Goal: Task Accomplishment & Management: Manage account settings

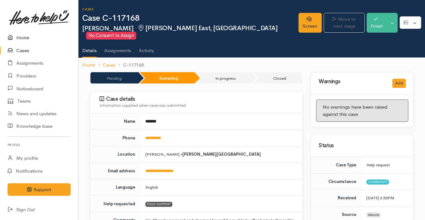
click at [44, 40] on link "Home" at bounding box center [39, 37] width 78 height 13
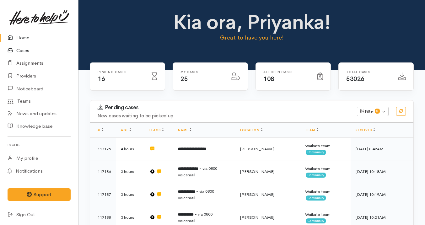
click at [46, 54] on link "Cases" at bounding box center [39, 50] width 78 height 13
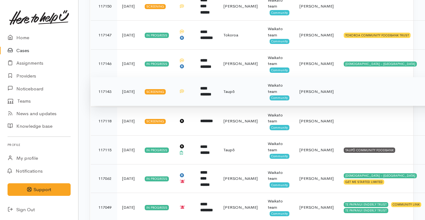
scroll to position [250, 0]
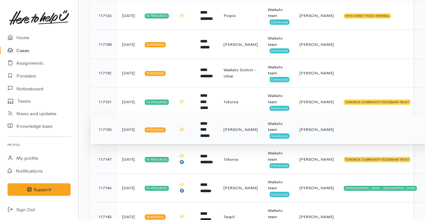
click at [202, 125] on td "**********" at bounding box center [206, 129] width 23 height 29
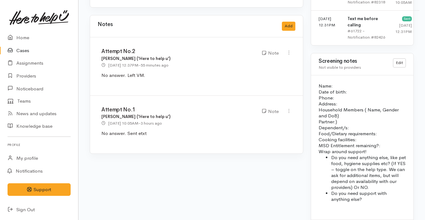
scroll to position [558, 0]
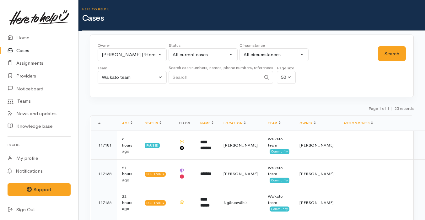
scroll to position [238, 0]
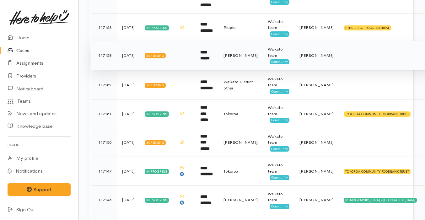
click at [195, 55] on td at bounding box center [184, 55] width 21 height 29
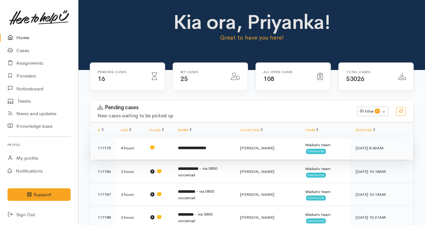
click at [222, 151] on td "**********" at bounding box center [204, 148] width 62 height 23
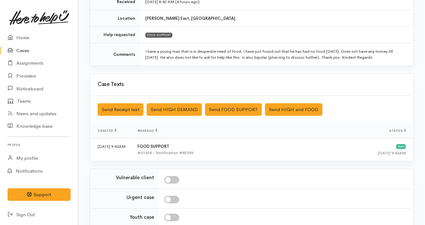
scroll to position [175, 0]
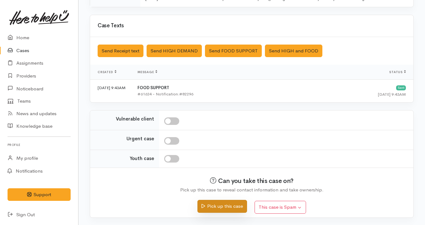
click at [210, 206] on button "Pick up this case" at bounding box center [221, 206] width 49 height 13
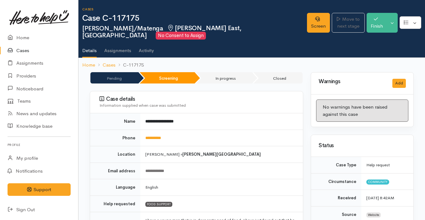
click at [32, 51] on link "Cases" at bounding box center [39, 50] width 78 height 13
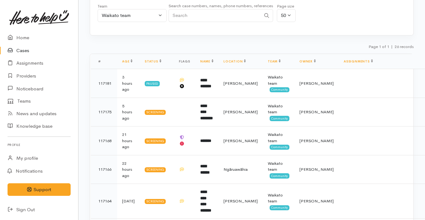
scroll to position [62, 0]
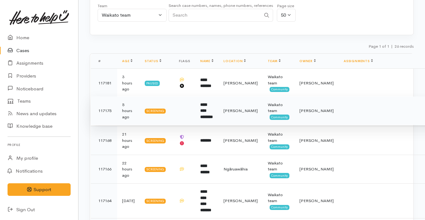
click at [191, 114] on td at bounding box center [184, 110] width 21 height 29
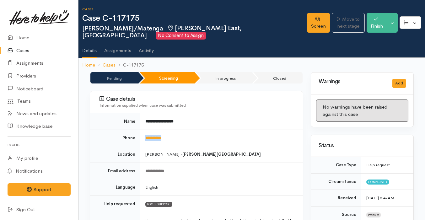
drag, startPoint x: 179, startPoint y: 139, endPoint x: 140, endPoint y: 139, distance: 38.9
click at [140, 139] on td "**********" at bounding box center [221, 137] width 162 height 17
copy link "**********"
click at [307, 21] on link "Screen" at bounding box center [318, 23] width 23 height 20
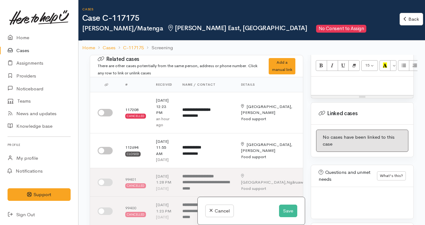
scroll to position [408, 0]
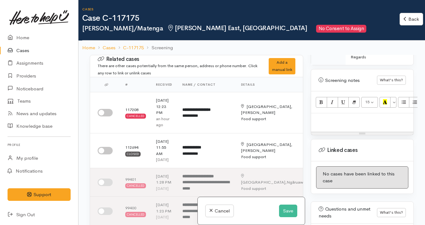
click at [368, 116] on p at bounding box center [362, 119] width 96 height 7
paste div
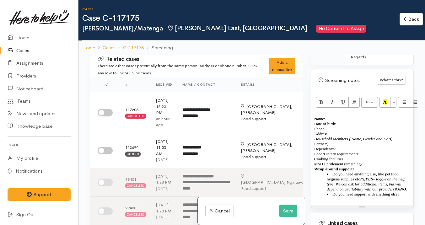
click at [410, 194] on div "Name: Date of birth: Phone:  Address:  Household Members ( Name, Gender and DoB…" at bounding box center [362, 159] width 102 height 92
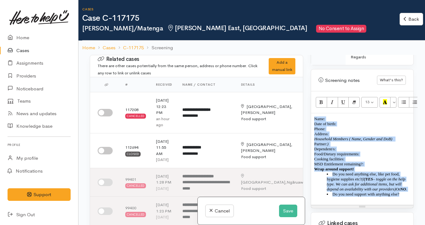
drag, startPoint x: 408, startPoint y: 193, endPoint x: 314, endPoint y: 109, distance: 125.5
click at [314, 113] on div "Name: Date of birth: Phone:  Address:  Household Members ( Name, Gender and DoB…" at bounding box center [362, 159] width 102 height 92
click at [353, 99] on icon "Remove Font Style (⌘+\\)" at bounding box center [354, 101] width 4 height 5
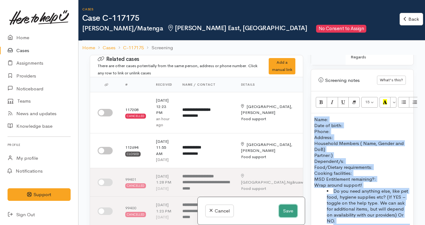
click at [288, 208] on button "Save" at bounding box center [288, 210] width 18 height 13
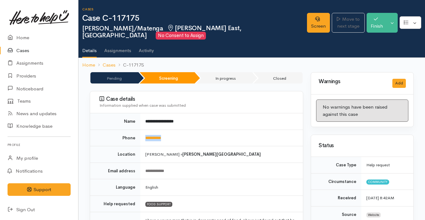
drag, startPoint x: 181, startPoint y: 140, endPoint x: 141, endPoint y: 136, distance: 40.0
click at [141, 136] on td "**********" at bounding box center [221, 137] width 162 height 17
copy link "**********"
click at [307, 22] on link "Screen" at bounding box center [318, 23] width 23 height 20
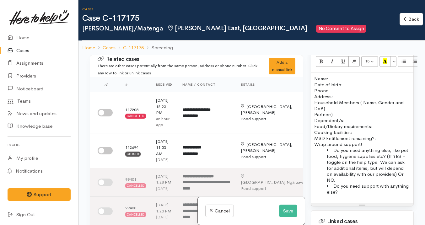
scroll to position [452, 0]
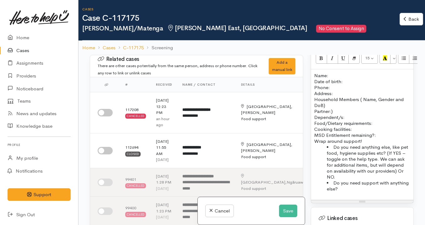
click at [334, 72] on p "Name: Date of birth: Phone:" at bounding box center [362, 81] width 96 height 18
click at [352, 185] on li "Do you need support with anything else?" at bounding box center [367, 186] width 83 height 12
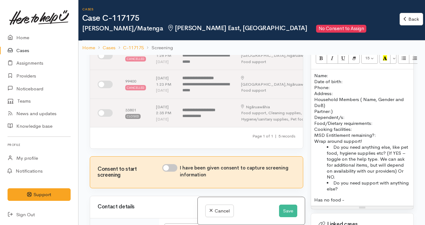
scroll to position [0, 0]
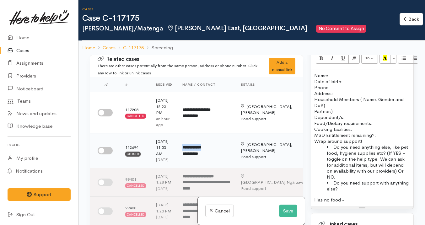
drag, startPoint x: 183, startPoint y: 149, endPoint x: 212, endPoint y: 148, distance: 28.9
click at [212, 148] on td "**********" at bounding box center [206, 150] width 58 height 35
copy b "**********"
click at [330, 72] on p "Name: Date of birth: Phone:" at bounding box center [362, 81] width 96 height 18
drag, startPoint x: 360, startPoint y: 70, endPoint x: 335, endPoint y: 69, distance: 25.8
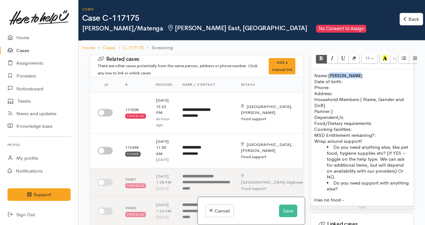
click at [335, 72] on p "Name: Andrea Saeed Date of birth: Phone:" at bounding box center [362, 81] width 96 height 18
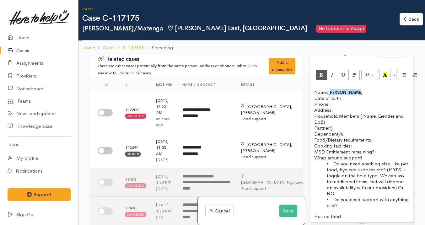
scroll to position [433, 0]
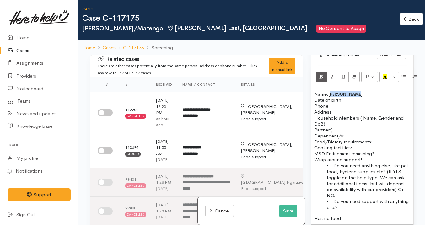
click at [354, 92] on span "Andrea Saeed" at bounding box center [345, 94] width 34 height 5
click at [355, 92] on p "Name: Andrea Saeed Date of birth: Phone:" at bounding box center [362, 100] width 96 height 18
drag, startPoint x: 361, startPoint y: 89, endPoint x: 331, endPoint y: 89, distance: 29.2
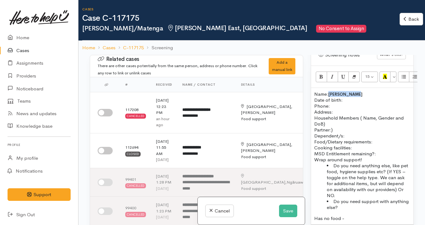
click at [331, 91] on p "Name: Andrea Saeed Date of birth: Phone:" at bounding box center [362, 100] width 96 height 18
click at [321, 74] on icon "Bold (⌘+B)" at bounding box center [321, 76] width 4 height 5
click at [332, 92] on span "Andrea Saeed" at bounding box center [345, 94] width 34 height 5
click at [340, 92] on span "Andrea Saeed" at bounding box center [345, 94] width 34 height 5
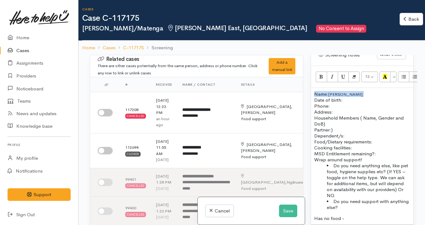
click at [340, 92] on span "Andrea Saeed" at bounding box center [345, 94] width 34 height 5
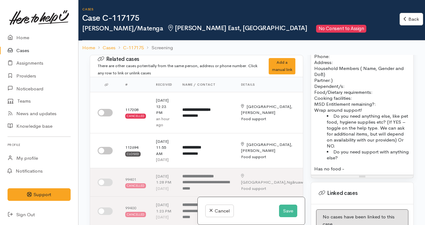
scroll to position [483, 0]
drag, startPoint x: 347, startPoint y: 162, endPoint x: 314, endPoint y: 105, distance: 66.9
click at [313, 105] on div "Name: Andrea Saeed Date of birth: Phone:  Address:  Household Members ( Name, G…" at bounding box center [362, 106] width 102 height 136
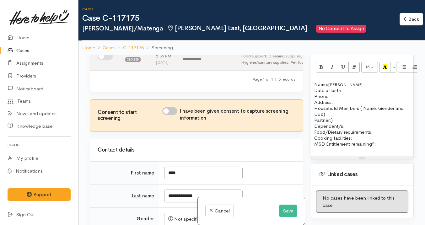
scroll to position [122, 0]
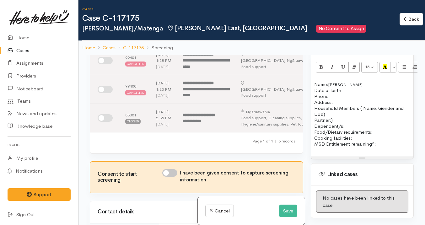
click at [350, 82] on span "Andrea Saeed" at bounding box center [345, 84] width 34 height 5
click at [369, 63] on button "15" at bounding box center [369, 67] width 17 height 11
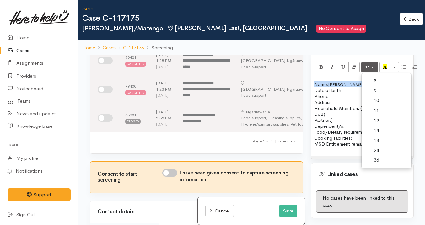
click at [378, 116] on link "12" at bounding box center [386, 121] width 50 height 10
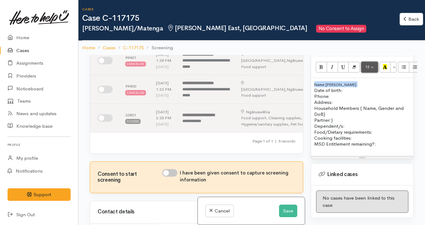
click at [368, 64] on span "12" at bounding box center [367, 66] width 4 height 5
click at [377, 125] on link "14" at bounding box center [386, 130] width 50 height 10
click at [356, 85] on p "Name: Andrea Saeed Date of birth: Phone:" at bounding box center [362, 90] width 96 height 18
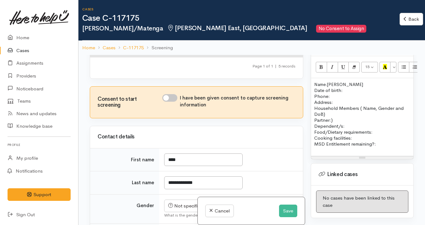
scroll to position [202, 0]
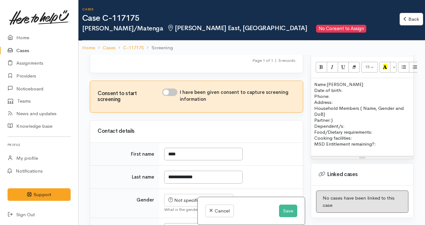
click at [330, 82] on span "Andrea Saeed" at bounding box center [345, 85] width 36 height 6
click at [354, 85] on p "Name: Andrea Saeed Date of birth: Phone:" at bounding box center [362, 90] width 96 height 18
click at [172, 96] on input "I have been given consent to capture screening information" at bounding box center [169, 92] width 15 height 8
checkbox input "true"
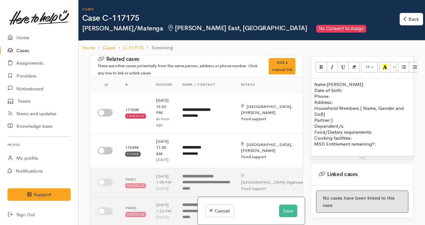
scroll to position [0, 0]
click at [106, 112] on input "checkbox" at bounding box center [105, 113] width 15 height 8
checkbox input "true"
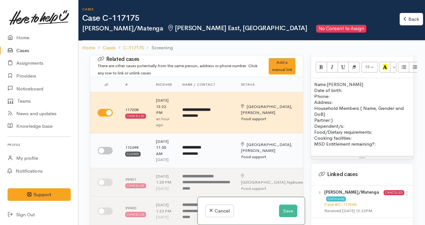
click at [106, 153] on input "checkbox" at bounding box center [105, 151] width 15 height 8
checkbox input "true"
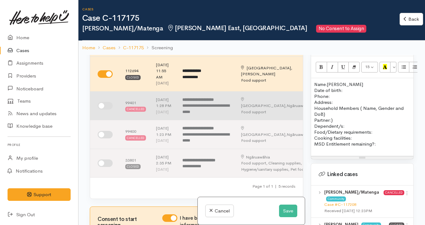
click at [106, 109] on input "checkbox" at bounding box center [105, 106] width 15 height 8
checkbox input "true"
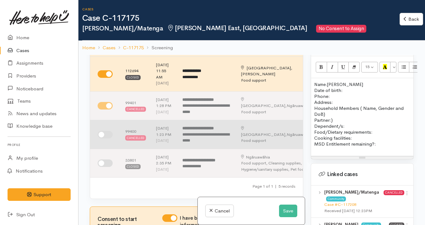
click at [106, 141] on td at bounding box center [105, 134] width 30 height 29
click at [106, 138] on input "checkbox" at bounding box center [105, 135] width 15 height 8
checkbox input "true"
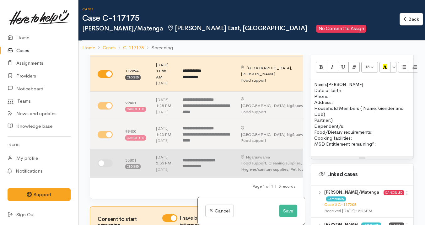
click at [106, 167] on input "checkbox" at bounding box center [105, 163] width 15 height 8
checkbox input "true"
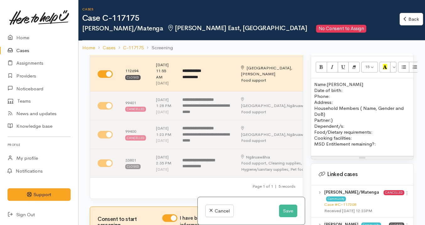
click at [349, 86] on p "Name: Andrea Saeed Date of birth: Phone:" at bounding box center [362, 90] width 96 height 18
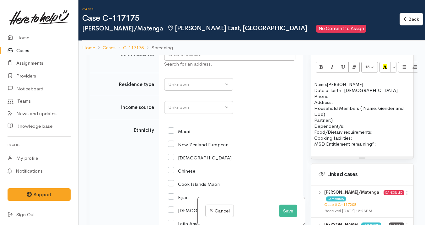
scroll to position [902, 0]
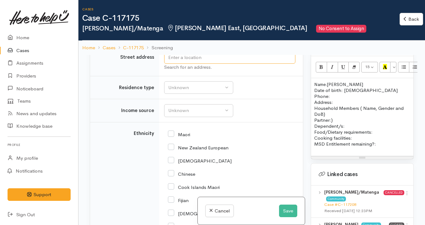
click at [238, 64] on input "text" at bounding box center [229, 57] width 131 height 13
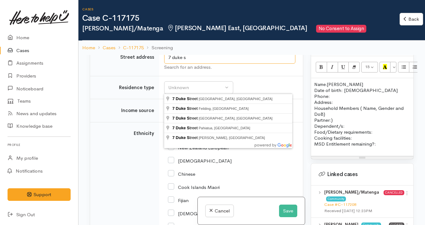
type input "7 duke s"
click at [185, 64] on input "7 duke s" at bounding box center [229, 57] width 131 height 13
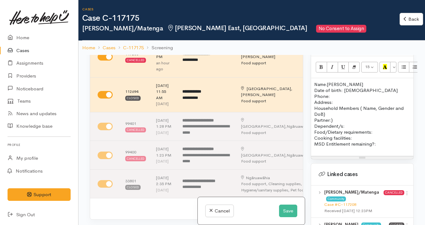
scroll to position [0, 0]
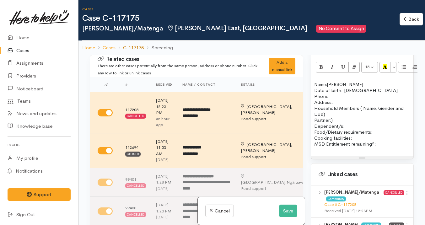
click at [134, 45] on link "C-117175" at bounding box center [133, 47] width 21 height 7
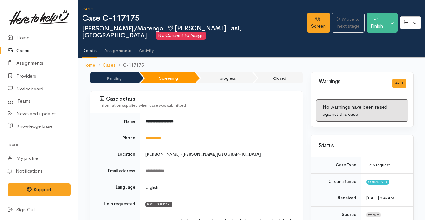
click at [193, 117] on td "**********" at bounding box center [221, 121] width 162 height 16
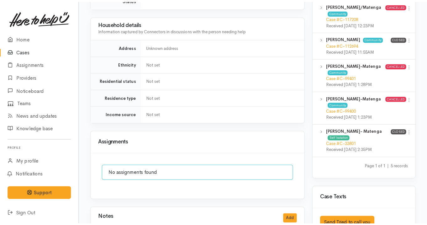
scroll to position [404, 0]
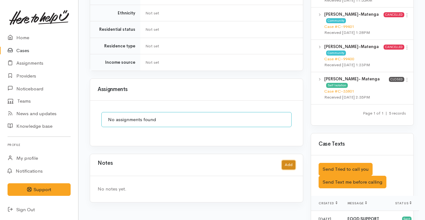
click at [287, 160] on button "Add" at bounding box center [288, 164] width 13 height 9
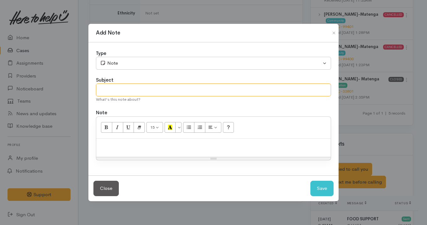
click at [238, 94] on input "text" at bounding box center [213, 89] width 235 height 13
type input "Spoke on the phone"
click at [232, 153] on div at bounding box center [213, 148] width 235 height 18
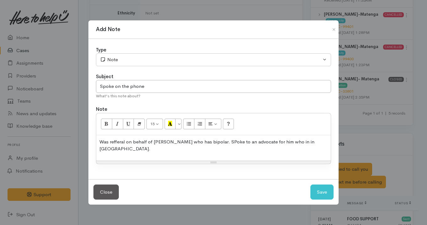
click at [294, 144] on p "Was refferal on behalf of [PERSON_NAME] who has bipolar. SPoke to an advocate f…" at bounding box center [213, 145] width 228 height 14
click at [306, 146] on p "Was refferal on behalf of kruz who has bipolar. SPoke to an advocate for him wh…" at bounding box center [213, 145] width 228 height 14
click at [116, 146] on p "Was refferal on behalf of kruz who has bipolar. SPoke to an advocate for him wh…" at bounding box center [213, 145] width 228 height 14
click at [247, 150] on div "Was referral on behalf of kruz who has bipolar. SPoke to an advocate for him wh…" at bounding box center [213, 147] width 235 height 25
click at [204, 145] on p "Was referral on behalf of kruz who has bipolar. SPoke to an advocate for him wh…" at bounding box center [213, 145] width 228 height 14
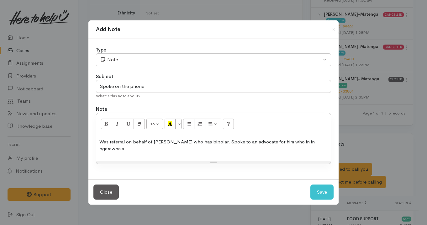
click at [311, 148] on p "Was referral on behalf of kruz who has bipolar. Spoke to an advocate for him wh…" at bounding box center [213, 145] width 228 height 14
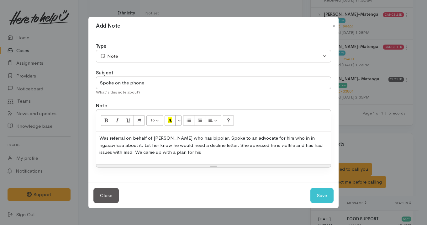
click at [312, 148] on p "Was referral on behalf of kruz who has bipolar. Spoke to an advocate for him wh…" at bounding box center [213, 145] width 228 height 21
click at [245, 142] on p "Was referral on behalf of kruz who has bipolar. Spoke to an advocate for him wh…" at bounding box center [213, 145] width 228 height 21
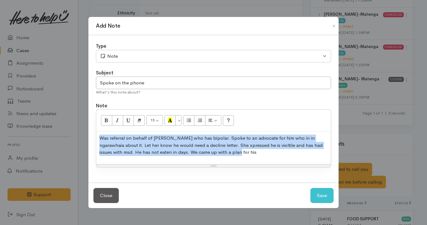
click at [245, 142] on p "Was referral on behalf of kruz who has bipolar. Spoke to an advocate for him wh…" at bounding box center [213, 145] width 228 height 21
copy p "Was referral on behalf of kruz who has bipolar. Spoke to an advocate for him wh…"
click at [220, 152] on p "Was referral on behalf of kruz who has bipolar. Spoke to an advocate for him wh…" at bounding box center [213, 145] width 228 height 21
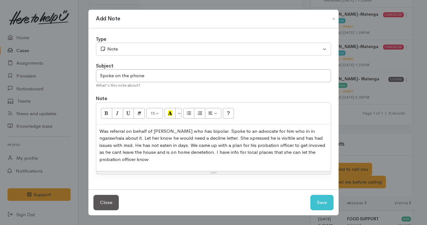
click at [201, 141] on p "Was referral on behalf of kruz who has bipolar. Spoke to an advocate for him wh…" at bounding box center [213, 145] width 228 height 35
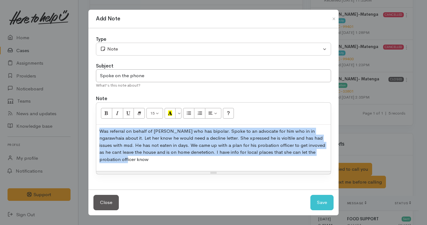
click at [201, 141] on p "Was referral on behalf of kruz who has bipolar. Spoke to an advocate for him wh…" at bounding box center [213, 145] width 228 height 35
copy p "Was referral on behalf of kruz who has bipolar. Spoke to an advocate for him wh…"
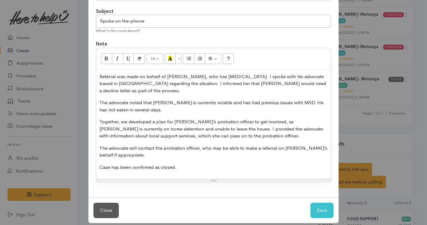
scroll to position [57, 0]
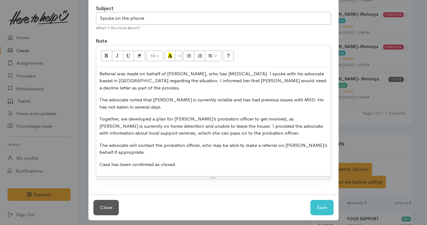
click at [166, 110] on p "The advocate noted that Kruz is currently volatile and has had previous issues …" at bounding box center [213, 103] width 228 height 14
click at [175, 74] on p "Referral was made on behalf of Kruz, who has bipolar disorder. I spoke with his…" at bounding box center [213, 80] width 228 height 21
click at [172, 92] on div "Referral was made on behalf of Kruz, who has bipolar disorder. I spoke with his…" at bounding box center [213, 121] width 235 height 109
click at [155, 105] on p "The advocate noted that Kruz is currently volatile and has had previous issues …" at bounding box center [213, 103] width 228 height 14
click at [139, 113] on div "Referral was made on behalf of Kruz, who has bipolar disorder. I spoke with his…" at bounding box center [213, 121] width 235 height 109
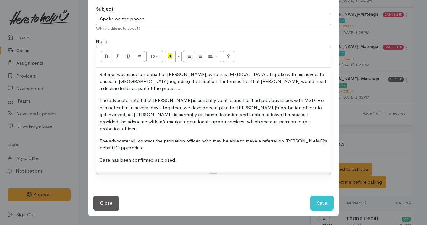
scroll to position [49, 0]
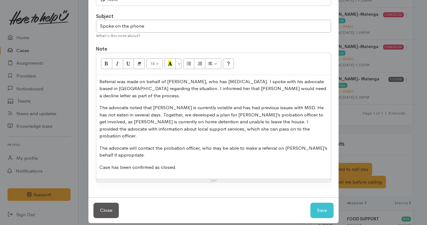
click at [176, 133] on div "Referral was made on behalf of Kruz, who has bipolar disorder. I spoke with his…" at bounding box center [213, 127] width 235 height 104
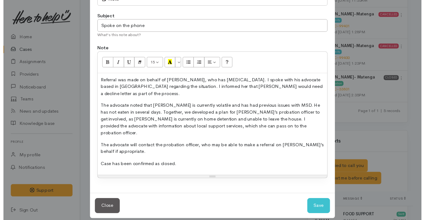
scroll to position [37, 0]
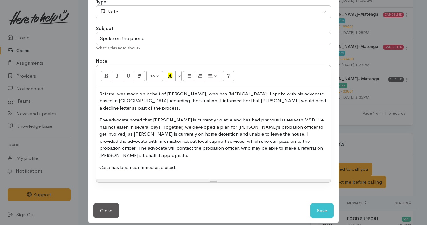
click at [198, 164] on p "Case has been confirmed as closed." at bounding box center [213, 167] width 228 height 7
click at [323, 203] on button "Save" at bounding box center [321, 210] width 23 height 15
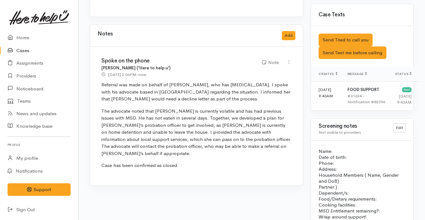
scroll to position [540, 0]
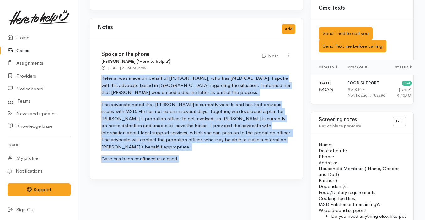
drag, startPoint x: 181, startPoint y: 147, endPoint x: 96, endPoint y: 69, distance: 115.0
click at [96, 69] on div "Spoke on the phone Priyanka Duggal ('Here to help u') 1 Sep 2025 2:06PM - now N…" at bounding box center [196, 109] width 213 height 138
copy div "Referral was made on behalf of Kruz, who has bipolar disorder. I spoke with his…"
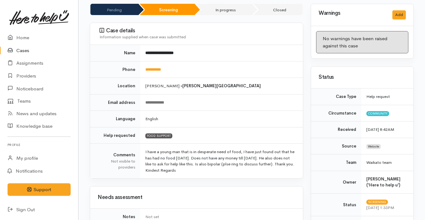
scroll to position [0, 0]
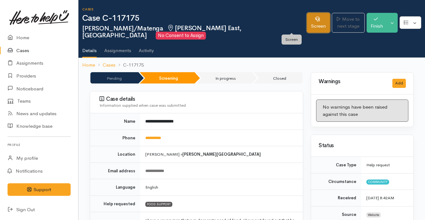
click at [307, 26] on link "Screen" at bounding box center [318, 23] width 23 height 20
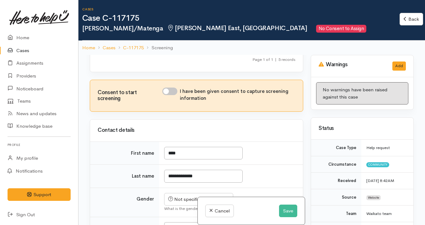
click at [168, 95] on input "I have been given consent to capture screening information" at bounding box center [169, 91] width 15 height 8
checkbox input "true"
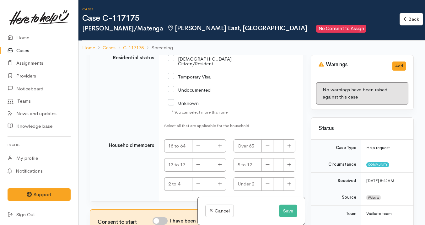
scroll to position [1289, 0]
click at [161, 220] on input "I have been given consent to get help and share this information with appropria…" at bounding box center [159, 221] width 15 height 8
checkbox input "true"
click at [286, 209] on button "Save" at bounding box center [288, 210] width 18 height 13
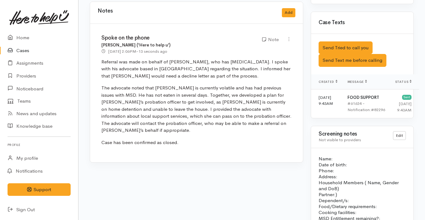
scroll to position [559, 0]
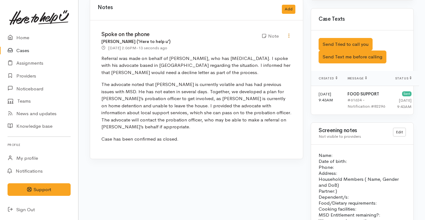
click at [288, 32] on div "Edit Delete" at bounding box center [288, 36] width 5 height 9
click at [289, 33] on icon at bounding box center [288, 35] width 5 height 5
click at [263, 43] on link "Edit" at bounding box center [266, 48] width 50 height 10
type input "Spoke on the phone"
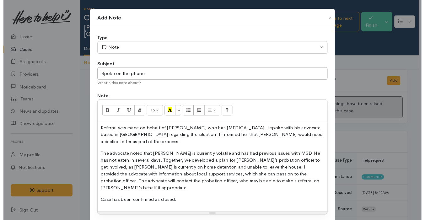
scroll to position [37, 0]
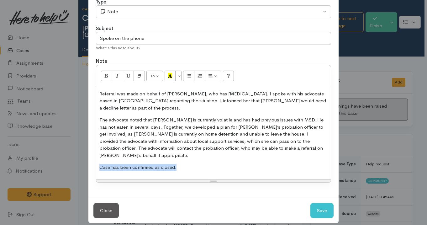
drag, startPoint x: 182, startPoint y: 158, endPoint x: 67, endPoint y: 157, distance: 115.1
click at [67, 157] on div "Add Note Type Correspondence Discussion Email Note Phone call SMS text message …" at bounding box center [213, 112] width 427 height 225
click at [317, 203] on button "Save" at bounding box center [321, 210] width 23 height 15
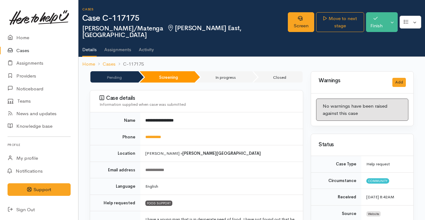
click at [328, 12] on div "Screen Move to next stage Finish Toggle Dropdown Pause Cancel" at bounding box center [356, 22] width 137 height 27
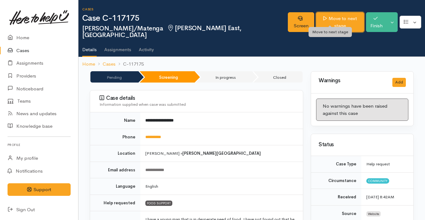
click at [329, 14] on link "Move to next stage" at bounding box center [340, 22] width 48 height 20
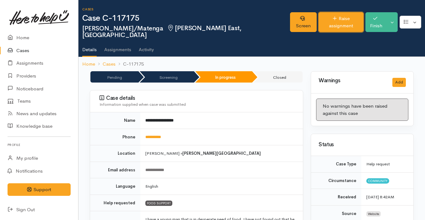
click at [324, 16] on link "Raise assignment" at bounding box center [340, 22] width 45 height 20
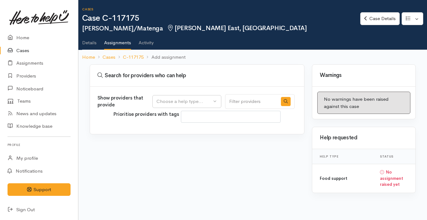
select select
click at [207, 98] on div "Choose a help type..." at bounding box center [183, 101] width 55 height 7
click at [187, 131] on span "Food support" at bounding box center [174, 131] width 29 height 7
select select "3"
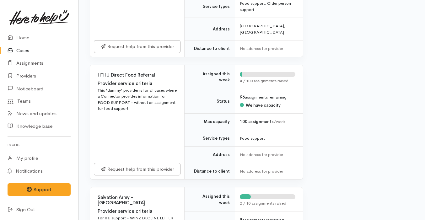
scroll to position [580, 0]
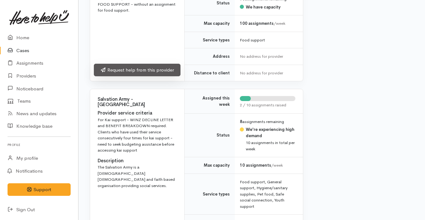
click at [166, 64] on link "Request help from this provider" at bounding box center [137, 70] width 87 height 13
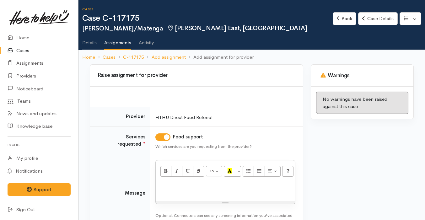
click at [188, 184] on div at bounding box center [225, 191] width 139 height 18
paste div
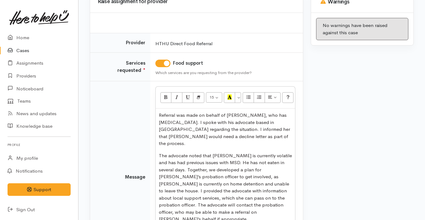
scroll to position [146, 0]
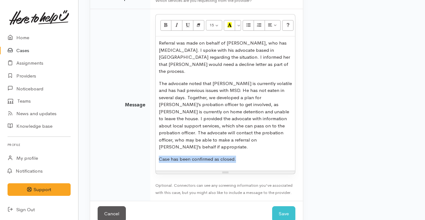
drag, startPoint x: 244, startPoint y: 146, endPoint x: 154, endPoint y: 143, distance: 89.4
click at [154, 143] on td "<p style="color: rgb(46, 42, 43);">Referral was made on behalf of [PERSON_NAME]…" at bounding box center [226, 105] width 152 height 192
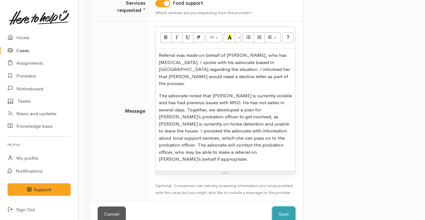
click at [285, 206] on button "Save" at bounding box center [283, 213] width 23 height 15
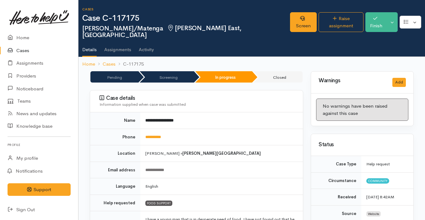
click at [34, 51] on link "Cases" at bounding box center [39, 50] width 78 height 13
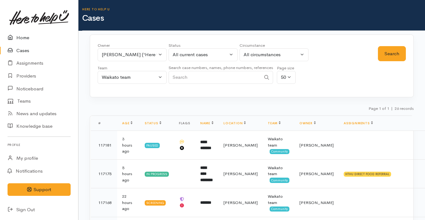
click at [17, 32] on link "Home" at bounding box center [39, 37] width 78 height 13
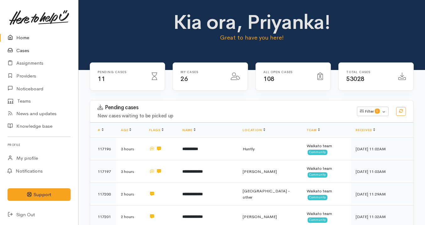
click at [32, 50] on link "Cases" at bounding box center [39, 50] width 78 height 13
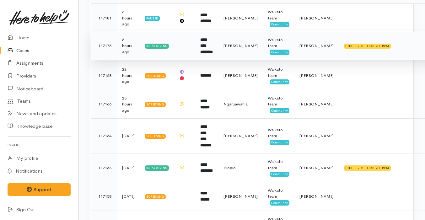
scroll to position [130, 0]
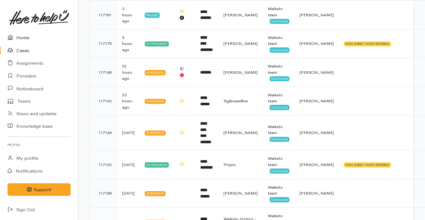
click at [63, 37] on link "Home" at bounding box center [39, 37] width 78 height 13
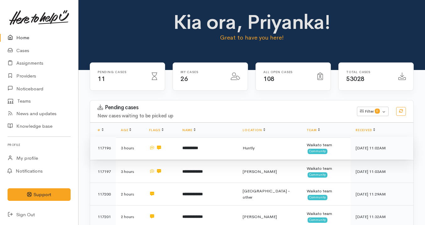
click at [225, 139] on td "**********" at bounding box center [207, 148] width 60 height 23
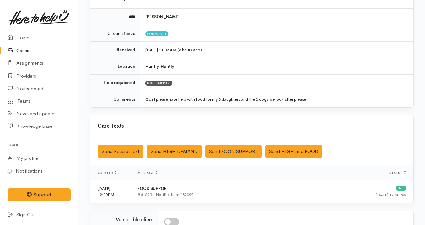
scroll to position [169, 0]
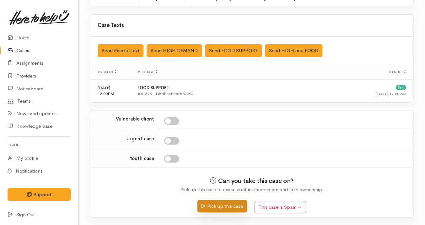
click at [231, 204] on button "Pick up this case" at bounding box center [221, 206] width 49 height 13
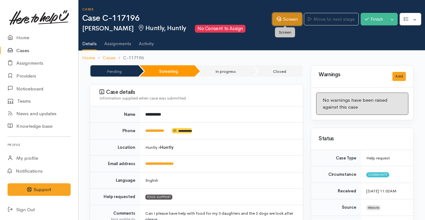
click at [285, 23] on link "Screen" at bounding box center [286, 19] width 29 height 13
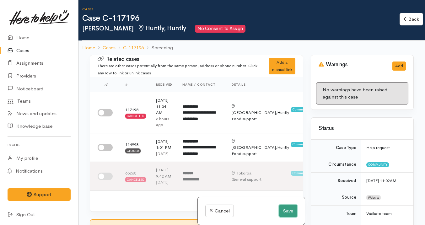
click at [287, 212] on button "Save" at bounding box center [288, 210] width 18 height 13
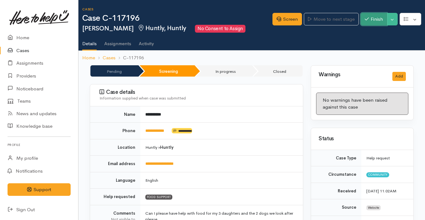
click at [374, 20] on button "Finish" at bounding box center [373, 19] width 26 height 13
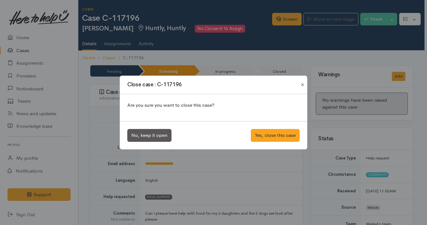
click at [303, 81] on button "Close" at bounding box center [303, 85] width 10 height 8
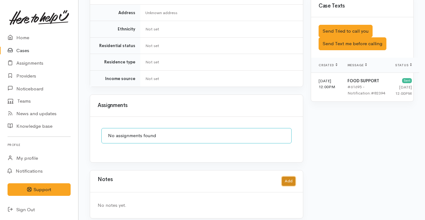
click at [285, 177] on button "Add" at bounding box center [288, 181] width 13 height 9
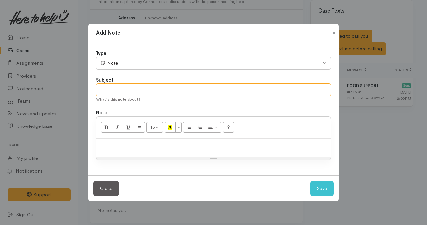
click at [140, 89] on input "text" at bounding box center [213, 89] width 235 height 13
type input "Duplicate Case"
click at [129, 154] on div at bounding box center [213, 148] width 235 height 18
paste div
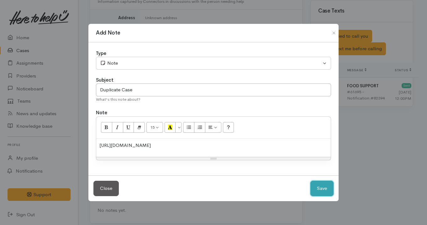
click at [325, 192] on button "Save" at bounding box center [321, 188] width 23 height 15
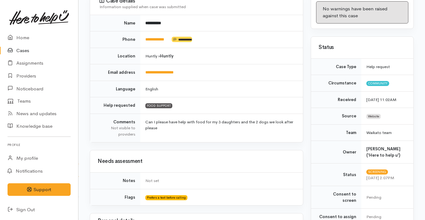
scroll to position [0, 0]
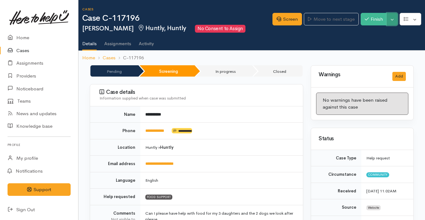
click at [394, 16] on button "Toggle Dropdown" at bounding box center [391, 19] width 11 height 13
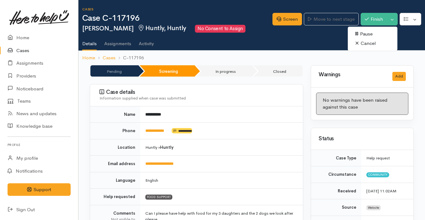
click at [375, 44] on link "Cancel" at bounding box center [372, 44] width 50 height 10
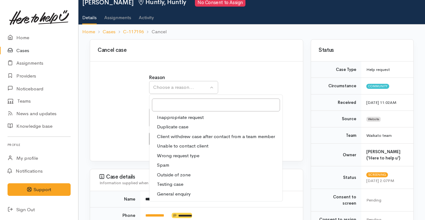
scroll to position [27, 0]
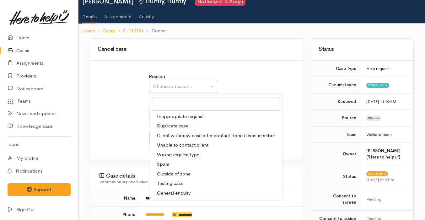
click at [196, 125] on link "Duplicate case" at bounding box center [215, 126] width 133 height 10
select select "2"
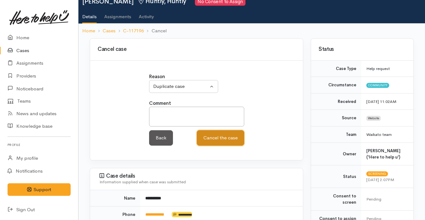
click at [232, 139] on button "Cancel the case" at bounding box center [220, 137] width 47 height 15
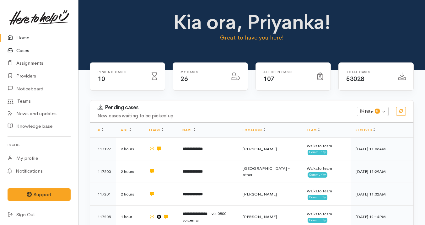
click at [45, 52] on link "Cases" at bounding box center [39, 50] width 78 height 13
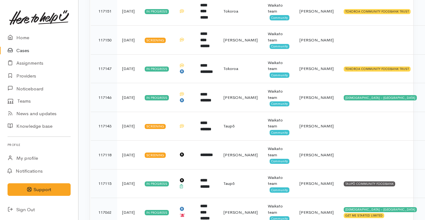
scroll to position [408, 0]
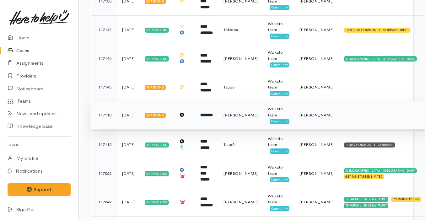
click at [218, 114] on td "********" at bounding box center [206, 115] width 23 height 29
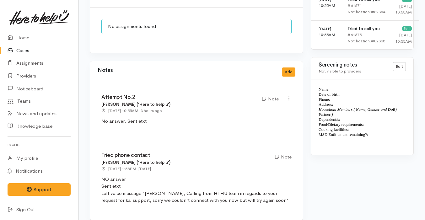
scroll to position [565, 0]
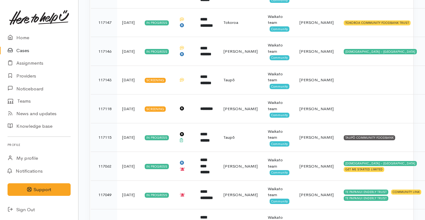
scroll to position [393, 0]
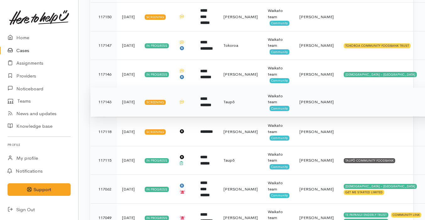
click at [208, 99] on td "**********" at bounding box center [206, 101] width 23 height 29
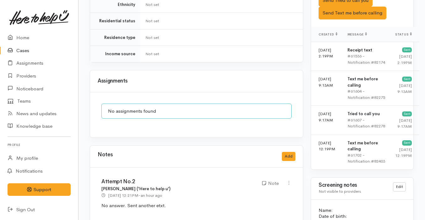
scroll to position [558, 0]
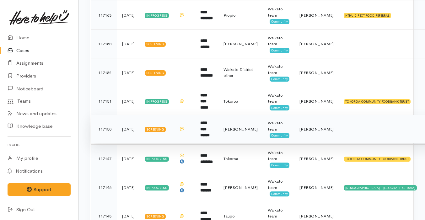
scroll to position [275, 0]
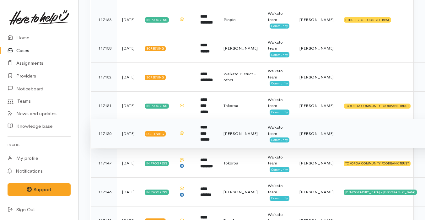
click at [209, 132] on b "**********" at bounding box center [204, 133] width 9 height 16
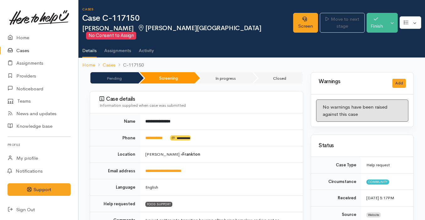
scroll to position [558, 0]
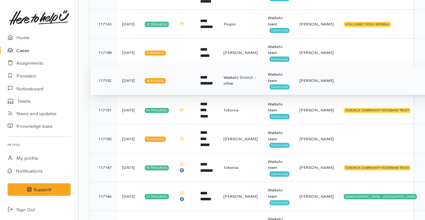
scroll to position [270, 0]
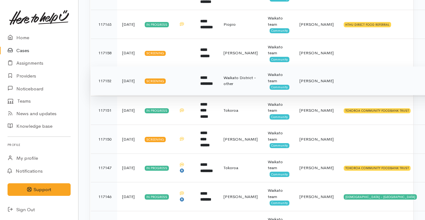
click at [213, 77] on b "**********" at bounding box center [206, 81] width 13 height 10
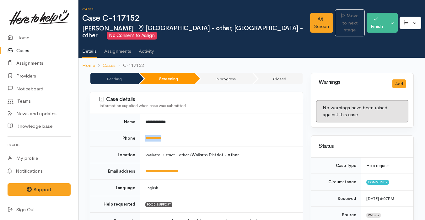
drag, startPoint x: 181, startPoint y: 140, endPoint x: 144, endPoint y: 139, distance: 37.3
click at [144, 139] on td "**********" at bounding box center [221, 138] width 162 height 17
copy link "**********"
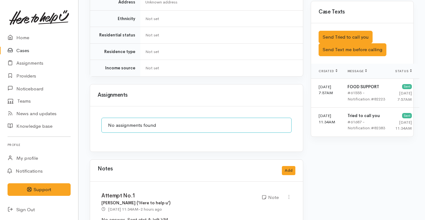
scroll to position [391, 0]
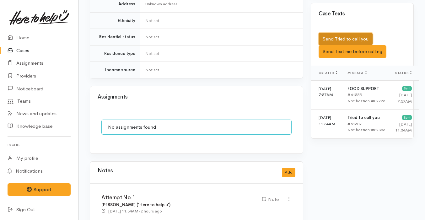
click at [359, 33] on button "Send Tried to call you" at bounding box center [345, 39] width 54 height 13
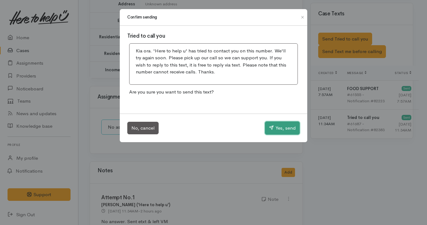
click at [283, 125] on button "Yes, send" at bounding box center [282, 127] width 35 height 13
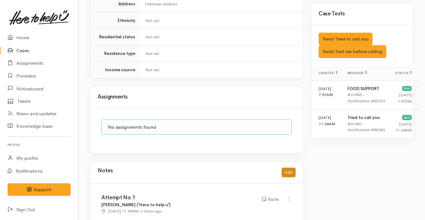
click at [288, 168] on button "Add" at bounding box center [288, 172] width 13 height 9
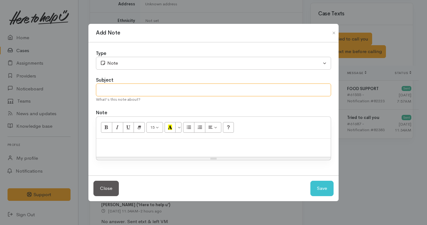
click at [123, 85] on input "text" at bounding box center [213, 89] width 235 height 13
type input "Attempt No.2"
click at [110, 145] on p at bounding box center [213, 145] width 228 height 7
click at [321, 191] on button "Save" at bounding box center [321, 188] width 23 height 15
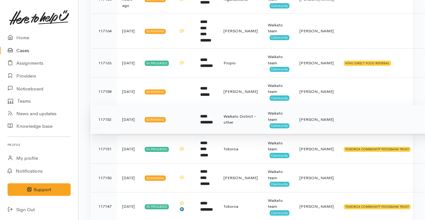
scroll to position [189, 0]
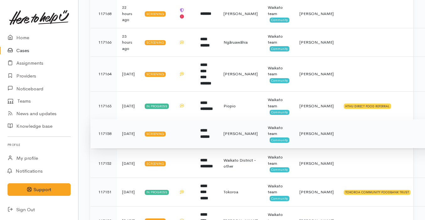
click at [201, 128] on td "**********" at bounding box center [206, 133] width 23 height 29
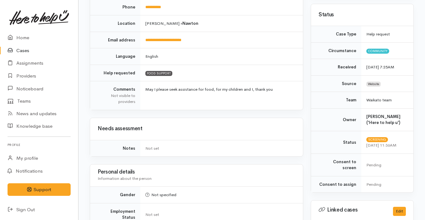
scroll to position [6, 0]
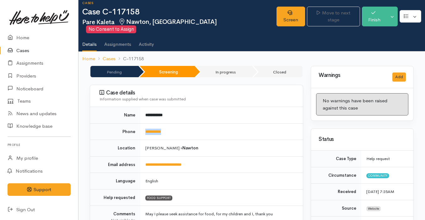
drag, startPoint x: 176, startPoint y: 123, endPoint x: 143, endPoint y: 122, distance: 32.3
click at [143, 123] on td "**********" at bounding box center [221, 131] width 162 height 17
copy link "**********"
click at [292, 12] on link "Screen" at bounding box center [290, 17] width 29 height 20
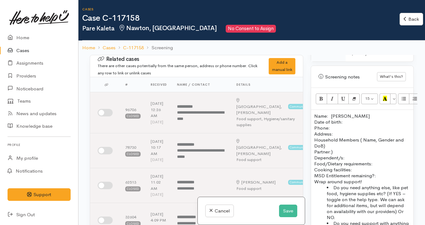
scroll to position [386, 0]
click at [331, 121] on p "Name: [PERSON_NAME] Date of birth: Phone:" at bounding box center [362, 121] width 96 height 18
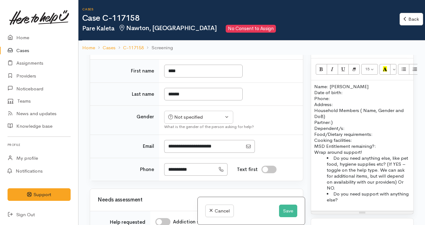
scroll to position [324, 0]
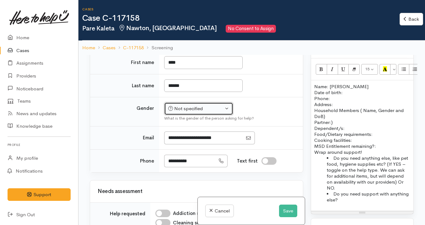
click at [211, 115] on button "Not specified" at bounding box center [198, 108] width 69 height 13
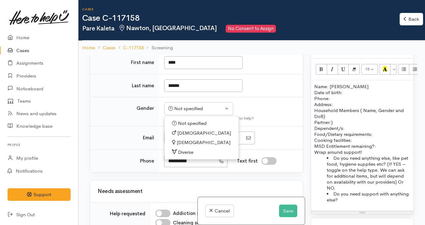
click at [195, 147] on link "[DEMOGRAPHIC_DATA]" at bounding box center [201, 143] width 74 height 10
select select "[DEMOGRAPHIC_DATA]"
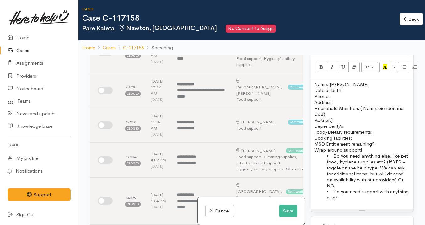
scroll to position [0, 0]
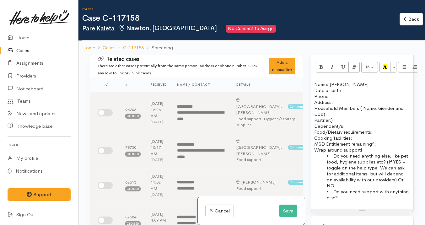
click at [339, 99] on p "Name: Pare Kaleta Date of birth: Phone:" at bounding box center [362, 90] width 96 height 18
click at [285, 211] on button "Save" at bounding box center [288, 210] width 18 height 13
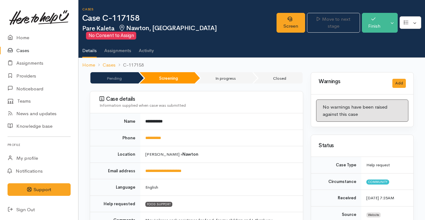
click at [196, 133] on td "**********" at bounding box center [221, 137] width 162 height 17
click at [226, 129] on td "**********" at bounding box center [221, 137] width 162 height 17
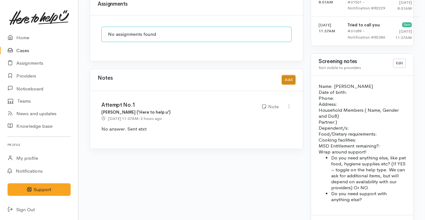
click at [286, 75] on button "Add" at bounding box center [288, 79] width 13 height 9
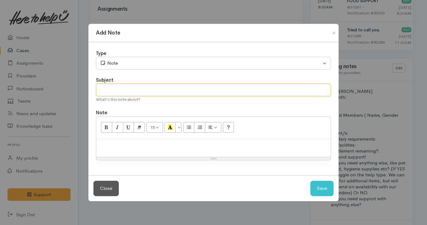
click at [174, 90] on input "text" at bounding box center [213, 89] width 235 height 13
type input "Spoke on the phone"
click at [159, 143] on p at bounding box center [213, 145] width 228 height 7
click at [216, 91] on input "Spoke on the phone" at bounding box center [213, 89] width 235 height 13
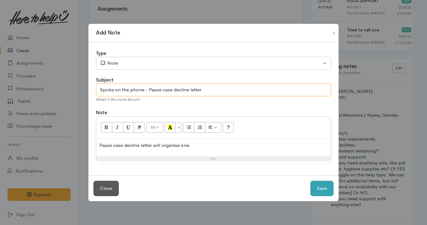
type input "Spoke on the phone - Pause case decline letter"
click at [325, 193] on button "Save" at bounding box center [321, 188] width 23 height 15
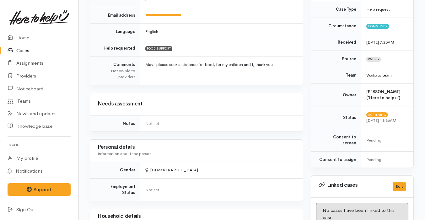
scroll to position [0, 0]
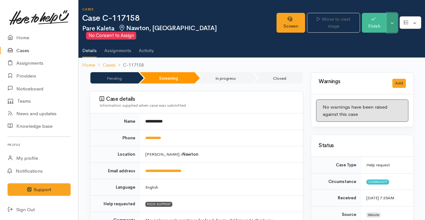
click at [395, 24] on button "Toggle Dropdown" at bounding box center [391, 23] width 11 height 20
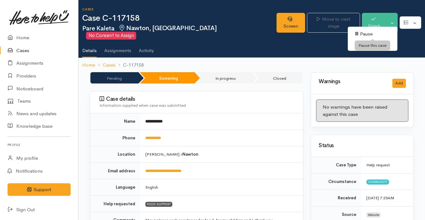
click at [374, 31] on link "Pause" at bounding box center [372, 34] width 50 height 10
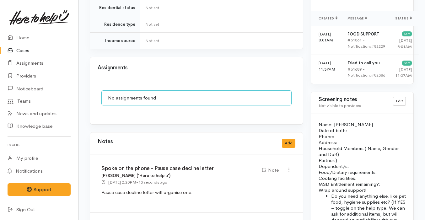
scroll to position [465, 0]
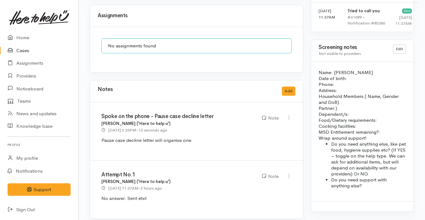
click at [31, 52] on link "Cases" at bounding box center [39, 50] width 78 height 13
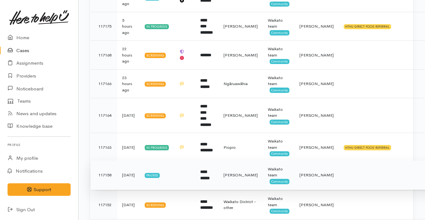
scroll to position [147, 0]
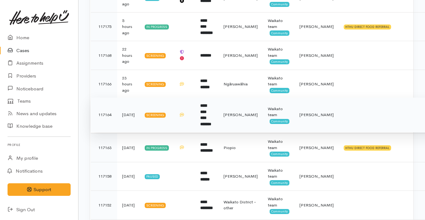
click at [191, 112] on td at bounding box center [184, 115] width 21 height 35
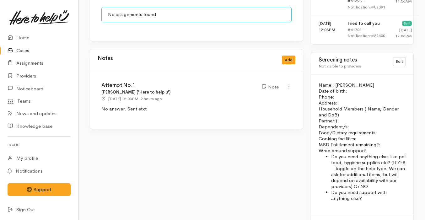
scroll to position [525, 0]
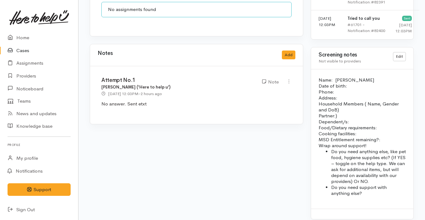
click at [37, 50] on link "Cases" at bounding box center [39, 50] width 78 height 13
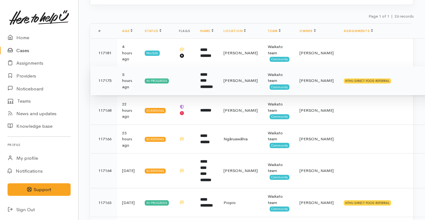
scroll to position [94, 0]
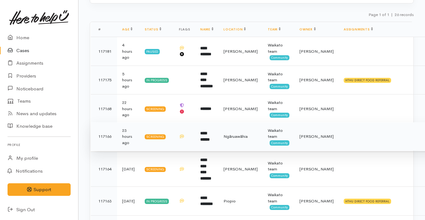
click at [195, 140] on td at bounding box center [184, 136] width 21 height 29
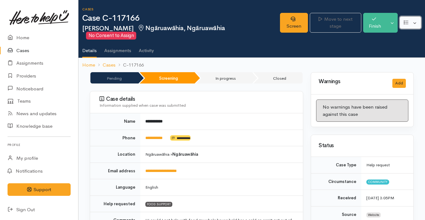
click at [416, 23] on button "button" at bounding box center [410, 22] width 22 height 13
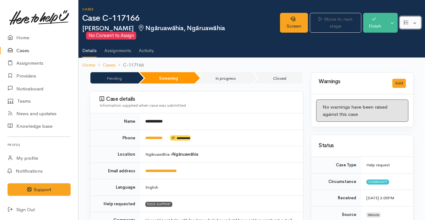
click at [418, 25] on button "button" at bounding box center [410, 22] width 22 height 13
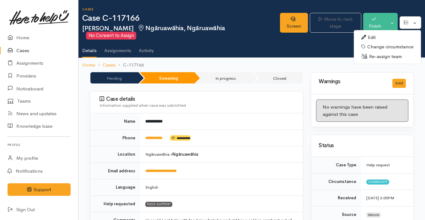
click at [397, 54] on link "Re-assign team" at bounding box center [386, 57] width 67 height 10
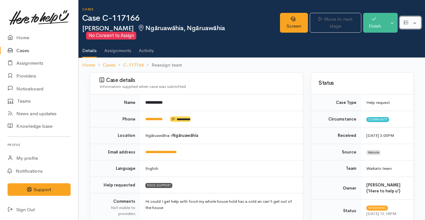
click at [411, 17] on button "button" at bounding box center [410, 22] width 22 height 13
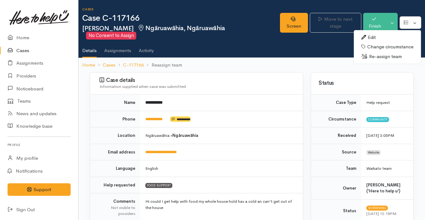
click at [378, 56] on link "Re-assign team" at bounding box center [386, 57] width 67 height 10
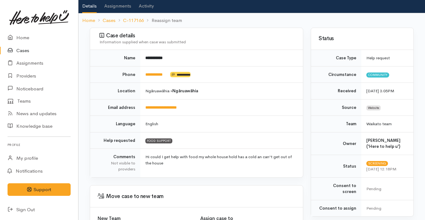
scroll to position [107, 0]
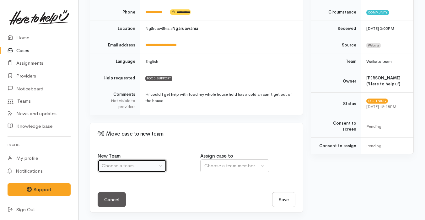
click at [148, 162] on div "Choose a team..." at bounding box center [129, 165] width 55 height 7
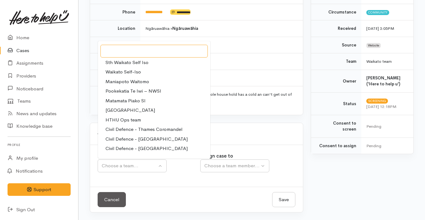
scroll to position [0, 0]
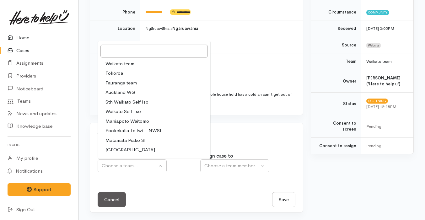
click at [36, 38] on link "Home" at bounding box center [39, 37] width 78 height 13
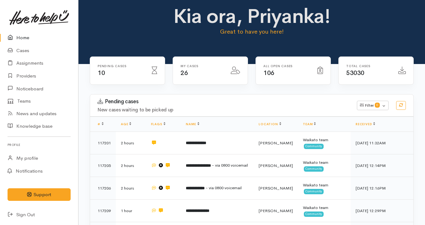
scroll to position [10, 0]
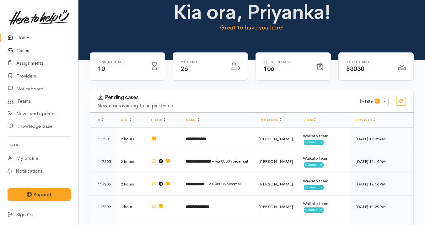
click at [61, 54] on link "Cases" at bounding box center [39, 50] width 78 height 13
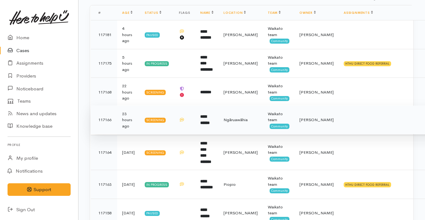
scroll to position [111, 0]
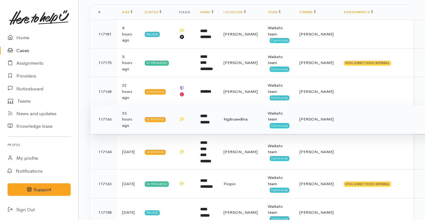
click at [218, 154] on td "**********" at bounding box center [206, 152] width 23 height 35
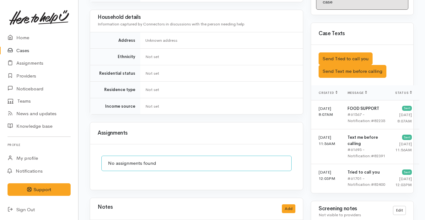
scroll to position [369, 0]
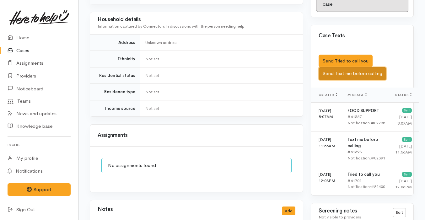
click at [356, 69] on button "Send Text me before calling" at bounding box center [352, 73] width 68 height 13
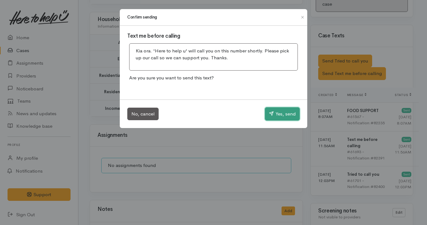
click at [273, 109] on button "Yes, send" at bounding box center [282, 113] width 35 height 13
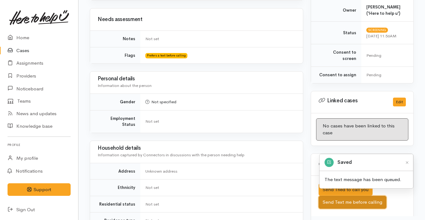
scroll to position [0, 0]
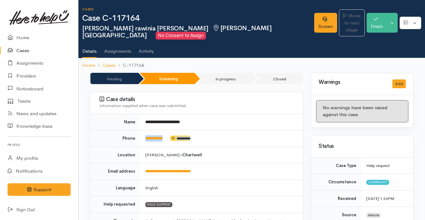
drag, startPoint x: 170, startPoint y: 141, endPoint x: 141, endPoint y: 139, distance: 28.9
click at [141, 139] on td "**********" at bounding box center [221, 138] width 162 height 17
click at [198, 119] on td "**********" at bounding box center [221, 122] width 162 height 16
drag, startPoint x: 172, startPoint y: 137, endPoint x: 144, endPoint y: 137, distance: 28.2
click at [144, 137] on td "**********" at bounding box center [221, 138] width 162 height 17
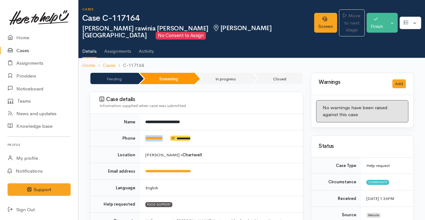
copy td "**********"
click at [314, 25] on link "Screen" at bounding box center [325, 23] width 23 height 20
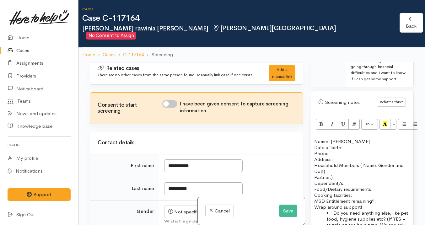
scroll to position [428, 0]
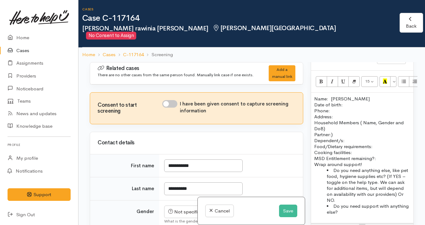
click at [330, 96] on p "Name: Eva rawinia Date of birth: Phone:" at bounding box center [362, 105] width 96 height 18
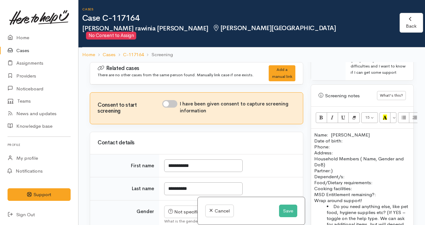
scroll to position [391, 0]
click at [341, 133] on p "Name: Eva rawinia Date of birth: Phone:" at bounding box center [362, 142] width 96 height 18
drag, startPoint x: 359, startPoint y: 131, endPoint x: 340, endPoint y: 129, distance: 19.5
click at [340, 133] on p "Name: Eva Rawinia Date of birth: Phone:" at bounding box center [362, 142] width 96 height 18
click at [283, 214] on button "Save" at bounding box center [288, 210] width 18 height 13
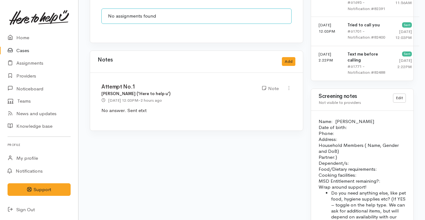
scroll to position [451, 0]
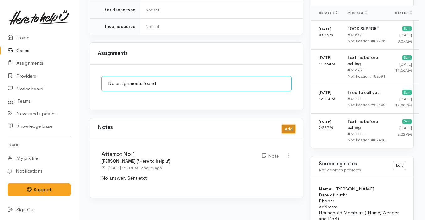
click at [286, 124] on button "Add" at bounding box center [288, 128] width 13 height 9
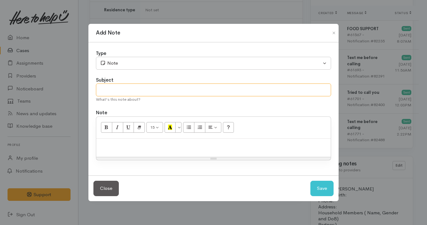
click at [169, 93] on input "text" at bounding box center [213, 89] width 235 height 13
type input "Spoke on the phone"
click at [172, 144] on p at bounding box center [213, 145] width 228 height 7
click at [225, 91] on input "Spoke on the phone" at bounding box center [213, 89] width 235 height 13
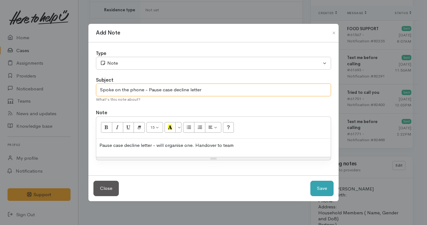
type input "Spoke on the phone - Pause case decline letter"
click at [324, 185] on button "Save" at bounding box center [321, 188] width 23 height 15
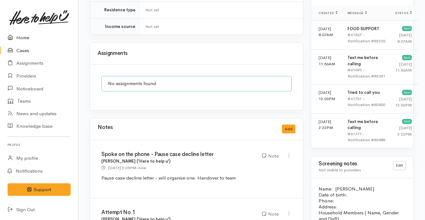
click at [55, 38] on link "Home" at bounding box center [39, 37] width 78 height 13
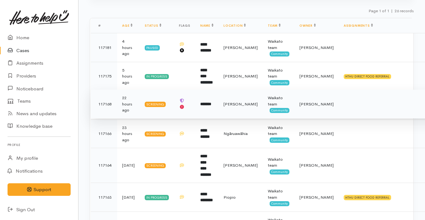
scroll to position [98, 0]
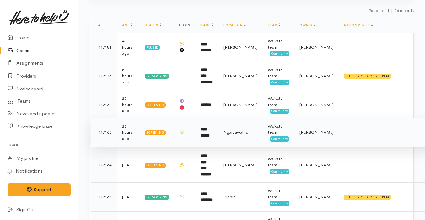
click at [218, 145] on td "**********" at bounding box center [206, 132] width 23 height 29
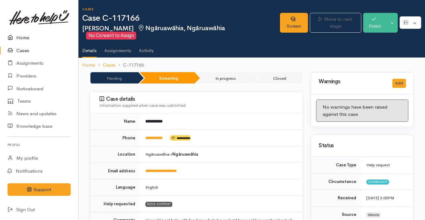
click at [33, 40] on link "Home" at bounding box center [39, 37] width 78 height 13
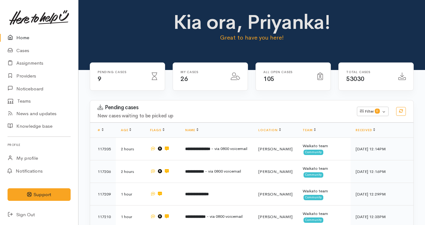
scroll to position [58, 0]
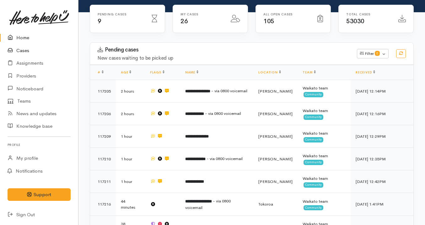
click at [35, 50] on link "Cases" at bounding box center [39, 50] width 78 height 13
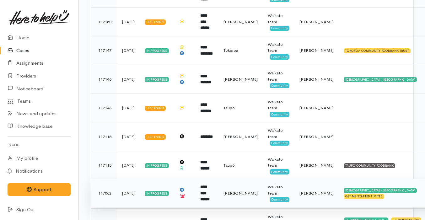
scroll to position [387, 0]
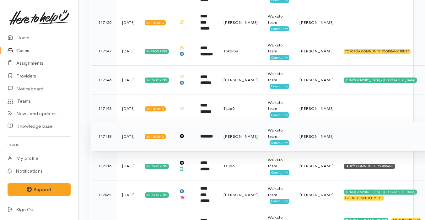
click at [218, 134] on td "********" at bounding box center [206, 136] width 23 height 29
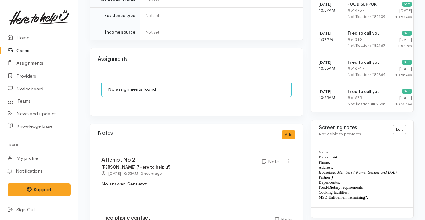
scroll to position [565, 0]
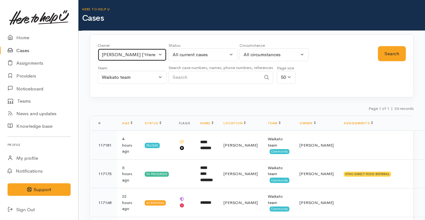
click at [142, 50] on button "Priyanka Duggal ('Here to help u')" at bounding box center [132, 54] width 69 height 13
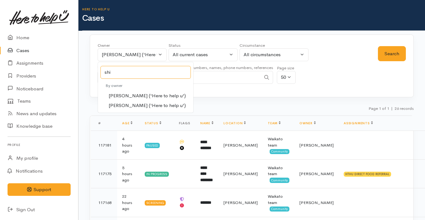
type input "shi"
click at [125, 100] on link "Nor Hashim ('Here to help u')" at bounding box center [145, 96] width 95 height 10
select select "1920"
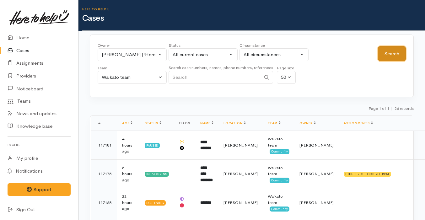
click at [384, 57] on button "Search" at bounding box center [392, 53] width 28 height 15
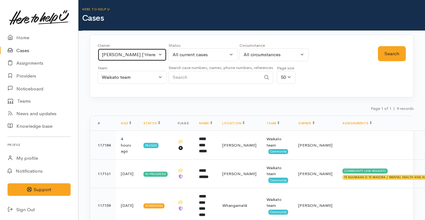
click at [127, 53] on div "[PERSON_NAME] ('Here to help u')" at bounding box center [129, 54] width 55 height 7
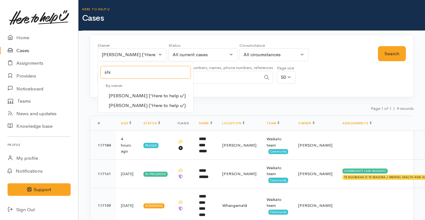
type input "shi"
click at [132, 106] on span "[PERSON_NAME] ('Here to help u')" at bounding box center [146, 105] width 77 height 7
select select "1463"
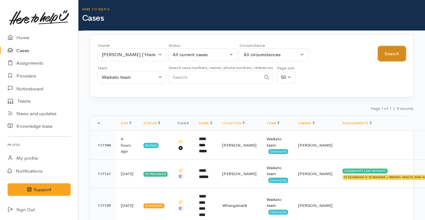
click at [395, 55] on button "Search" at bounding box center [392, 53] width 28 height 15
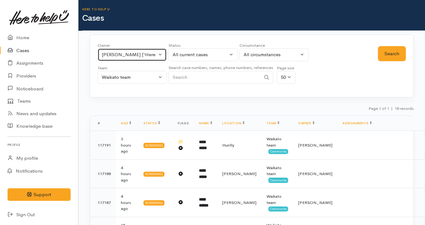
click at [116, 55] on div "Shirley Mackie ('Here to help u')" at bounding box center [129, 54] width 55 height 7
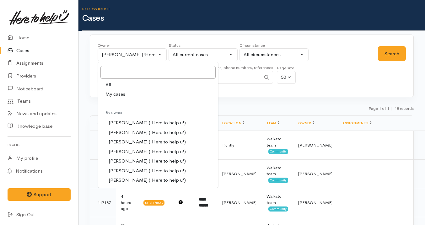
click at [129, 93] on link "My cases" at bounding box center [158, 94] width 120 height 10
select select "2109"
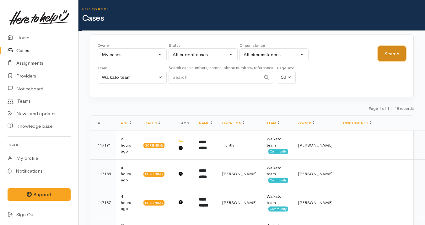
click at [398, 56] on button "Search" at bounding box center [392, 53] width 28 height 15
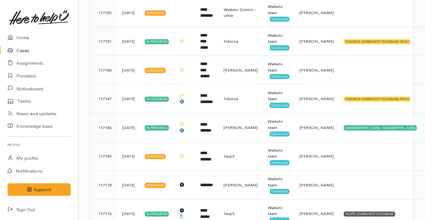
scroll to position [400, 0]
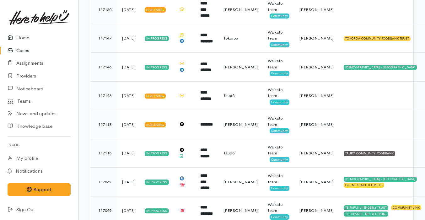
click at [45, 37] on link "Home" at bounding box center [39, 37] width 78 height 13
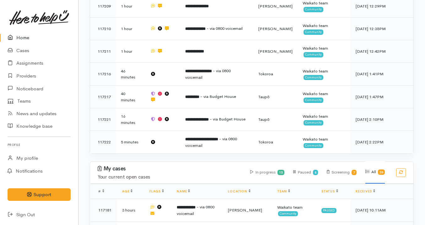
scroll to position [164, 0]
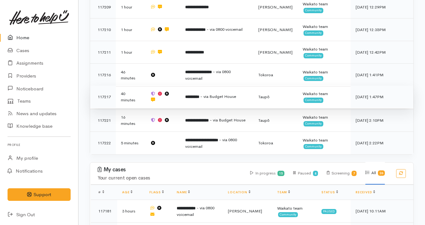
click at [176, 100] on td at bounding box center [162, 97] width 35 height 23
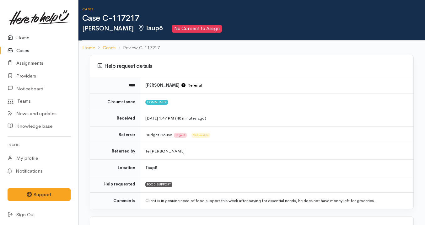
click at [24, 38] on link "Home" at bounding box center [39, 37] width 78 height 13
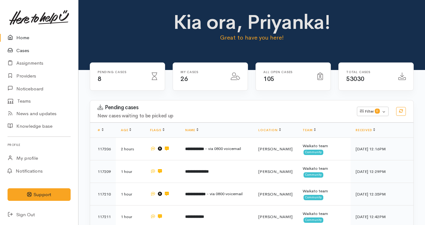
click at [24, 50] on link "Cases" at bounding box center [39, 50] width 78 height 13
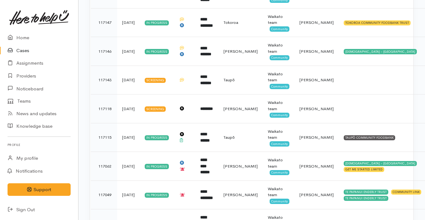
scroll to position [451, 0]
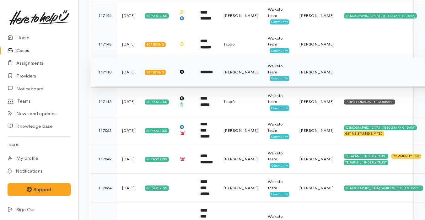
click at [218, 70] on td "********" at bounding box center [206, 72] width 23 height 29
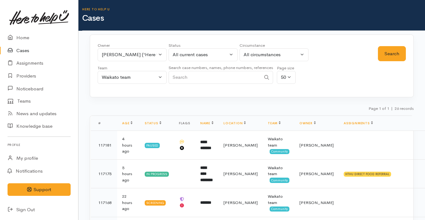
scroll to position [439, 0]
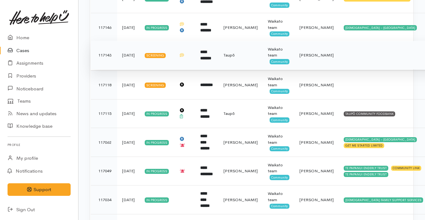
click at [195, 59] on td at bounding box center [184, 55] width 21 height 29
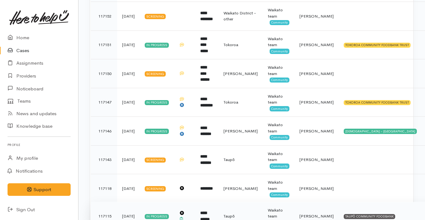
scroll to position [335, 0]
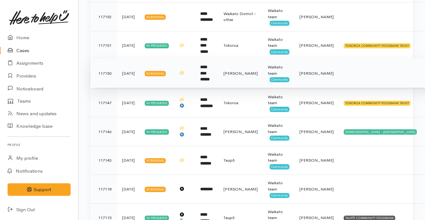
click at [195, 72] on td at bounding box center [184, 73] width 21 height 29
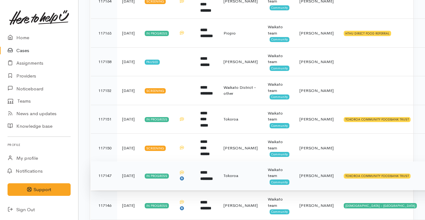
scroll to position [248, 0]
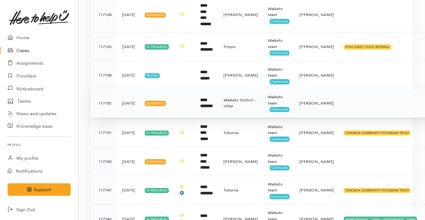
click at [218, 99] on td "**********" at bounding box center [206, 103] width 23 height 29
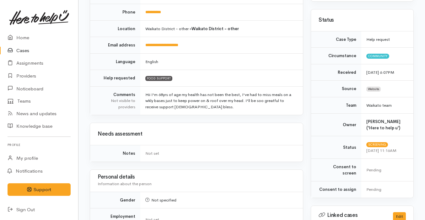
scroll to position [99, 0]
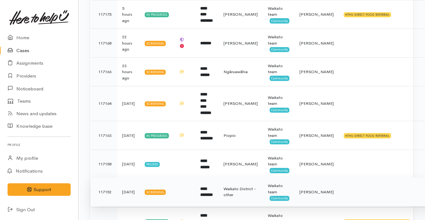
scroll to position [139, 0]
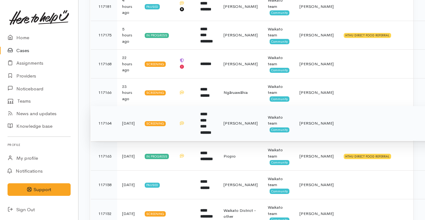
click at [201, 117] on td "**********" at bounding box center [206, 123] width 23 height 35
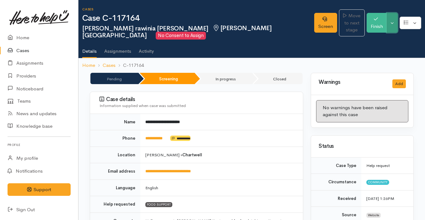
click at [391, 27] on button "Toggle Dropdown" at bounding box center [391, 23] width 11 height 20
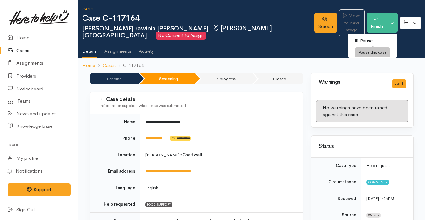
click at [377, 40] on link "Pause" at bounding box center [372, 41] width 50 height 10
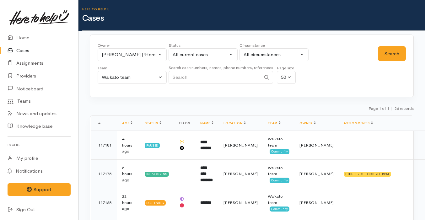
scroll to position [127, 0]
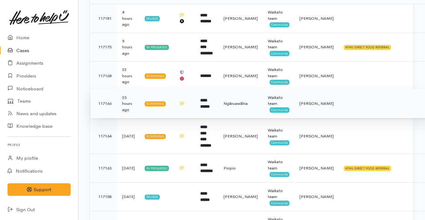
click at [204, 110] on td "**********" at bounding box center [206, 103] width 23 height 29
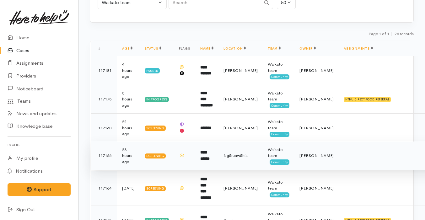
scroll to position [72, 0]
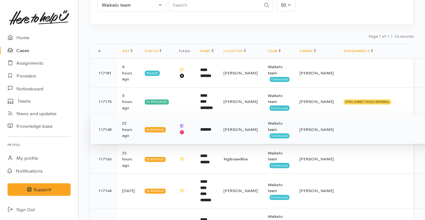
click at [218, 127] on td "*******" at bounding box center [206, 129] width 23 height 29
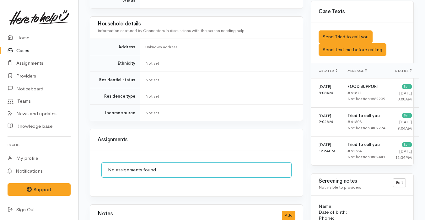
scroll to position [517, 0]
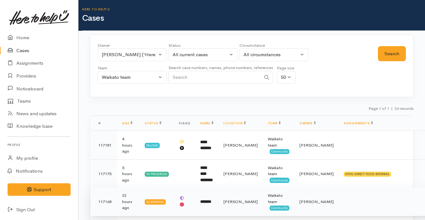
scroll to position [72, 0]
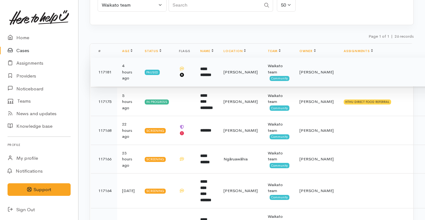
click at [195, 78] on td at bounding box center [184, 72] width 21 height 29
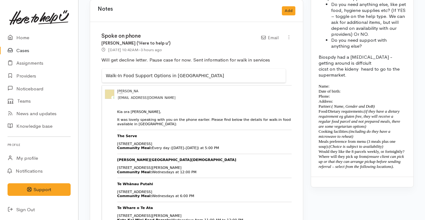
scroll to position [654, 0]
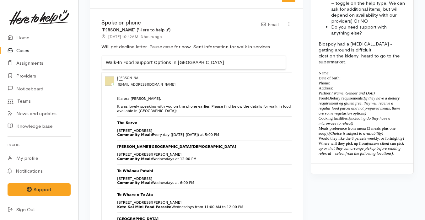
click at [26, 50] on link "Cases" at bounding box center [39, 50] width 78 height 13
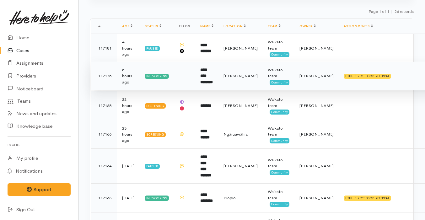
scroll to position [107, 0]
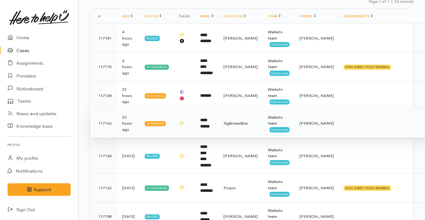
click at [218, 121] on td "**********" at bounding box center [206, 123] width 23 height 29
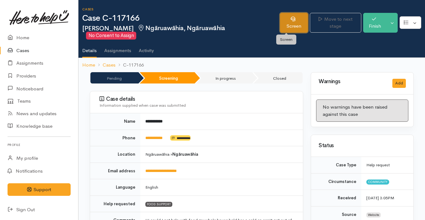
click at [287, 25] on link "Screen" at bounding box center [294, 23] width 28 height 20
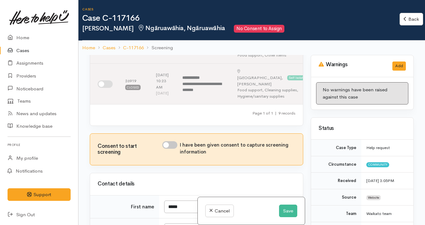
scroll to position [288, 0]
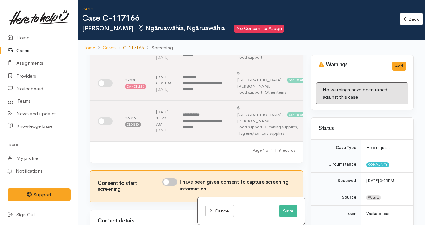
click at [142, 47] on link "C-117166" at bounding box center [133, 47] width 21 height 7
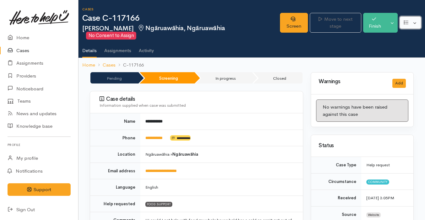
click at [415, 21] on button "button" at bounding box center [410, 22] width 22 height 13
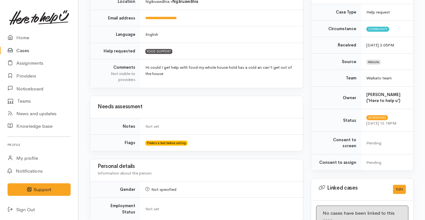
scroll to position [100, 0]
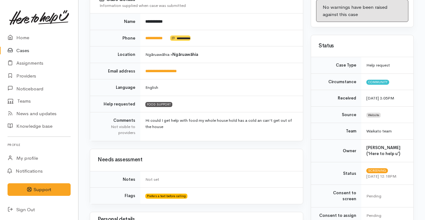
click at [268, 80] on td "English" at bounding box center [221, 87] width 162 height 17
click at [38, 37] on link "Home" at bounding box center [39, 37] width 78 height 13
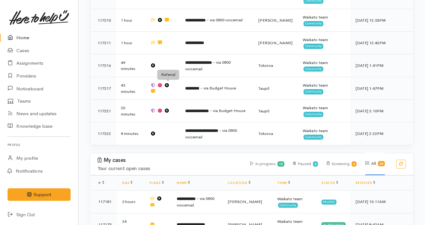
scroll to position [187, 0]
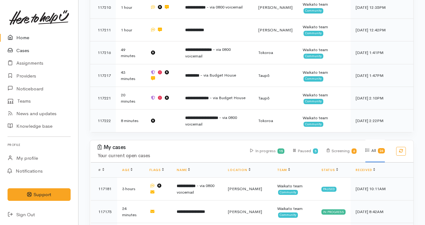
click at [42, 51] on link "Cases" at bounding box center [39, 50] width 78 height 13
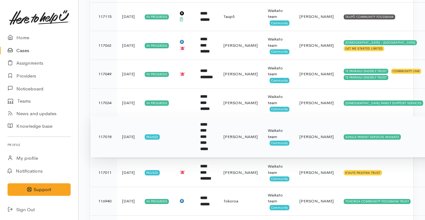
scroll to position [597, 0]
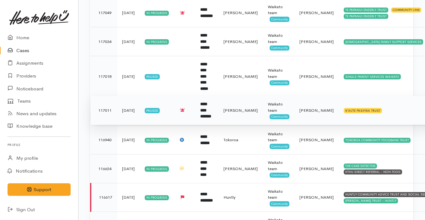
click at [218, 96] on td "**********" at bounding box center [206, 110] width 23 height 29
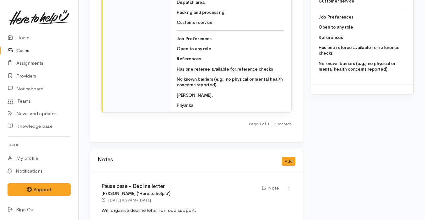
scroll to position [835, 0]
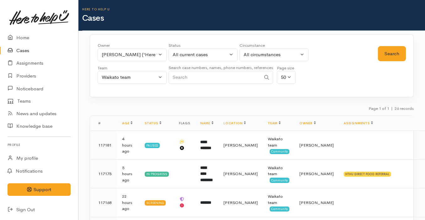
scroll to position [585, 0]
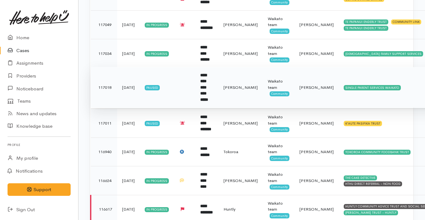
click at [188, 78] on td at bounding box center [184, 87] width 21 height 41
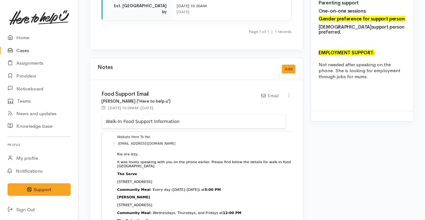
scroll to position [1089, 0]
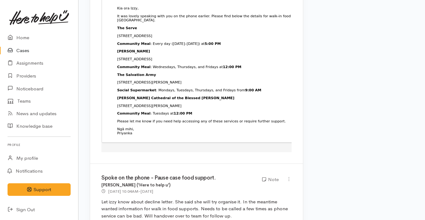
click at [221, 198] on p "Let izzy know about decline letter. She said she will try organise it. In the m…" at bounding box center [196, 208] width 190 height 21
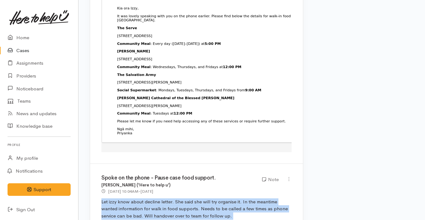
click at [221, 198] on p "Let izzy know about decline letter. She said she will try organise it. In the m…" at bounding box center [196, 208] width 190 height 21
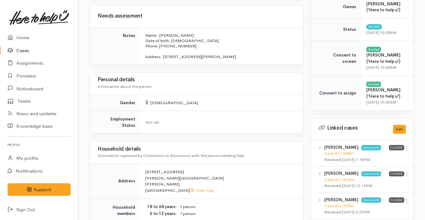
scroll to position [0, 0]
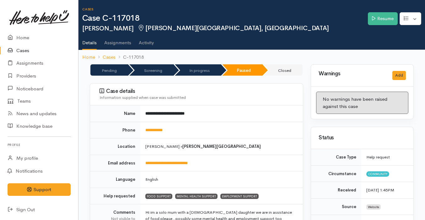
click at [39, 54] on link "Cases" at bounding box center [39, 50] width 78 height 13
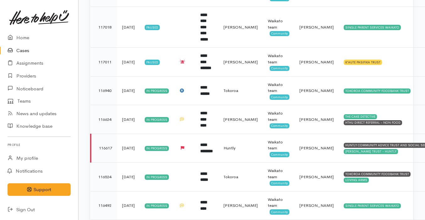
scroll to position [528, 0]
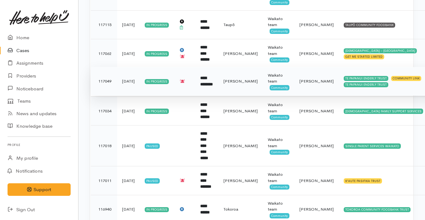
click at [203, 82] on td "**********" at bounding box center [206, 81] width 23 height 29
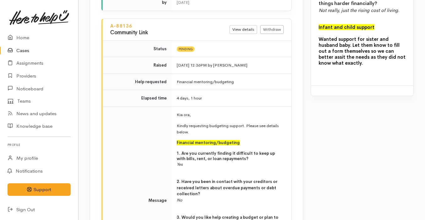
scroll to position [748, 0]
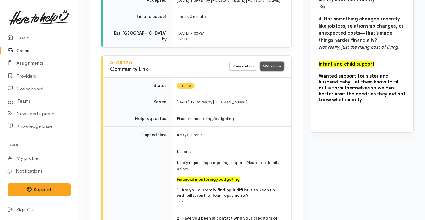
click at [267, 62] on link "Withdraw" at bounding box center [272, 66] width 24 height 9
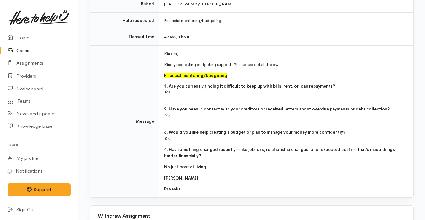
scroll to position [217, 0]
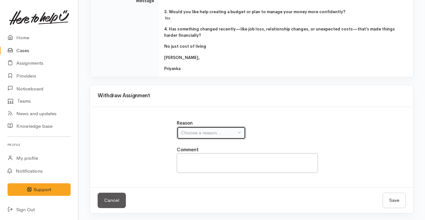
click at [209, 131] on div "Choose a reason..." at bounding box center [208, 132] width 55 height 7
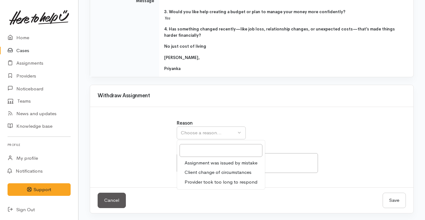
click at [204, 182] on span "Provider took too long to respond" at bounding box center [220, 181] width 73 height 7
select select "3"
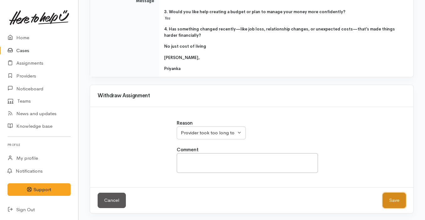
click at [397, 199] on button "Save" at bounding box center [393, 200] width 23 height 15
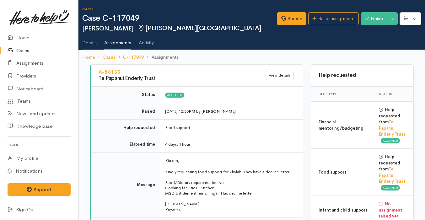
click at [36, 48] on link "Cases" at bounding box center [39, 50] width 78 height 13
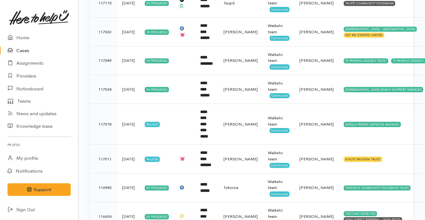
scroll to position [604, 0]
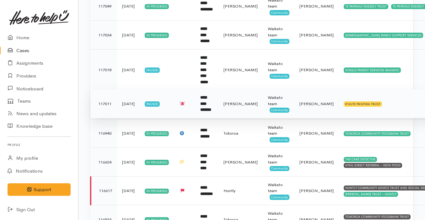
click at [211, 95] on b "**********" at bounding box center [205, 103] width 11 height 16
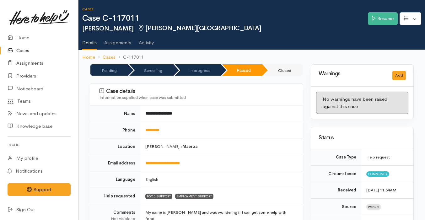
click at [212, 111] on td "**********" at bounding box center [221, 113] width 162 height 16
click at [24, 39] on link "Home" at bounding box center [39, 37] width 78 height 13
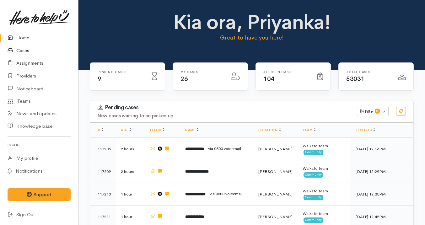
click at [26, 46] on link "Cases" at bounding box center [39, 50] width 78 height 13
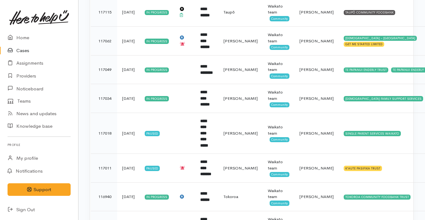
scroll to position [563, 0]
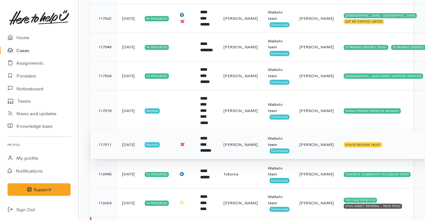
click at [218, 131] on td "**********" at bounding box center [206, 144] width 23 height 29
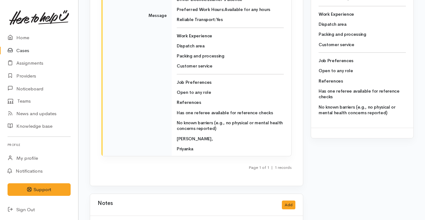
scroll to position [803, 0]
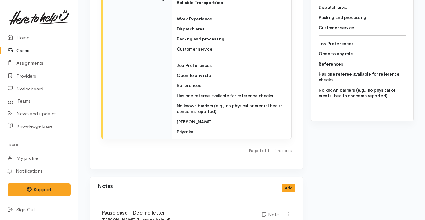
drag, startPoint x: 176, startPoint y: 55, endPoint x: 220, endPoint y: 151, distance: 105.6
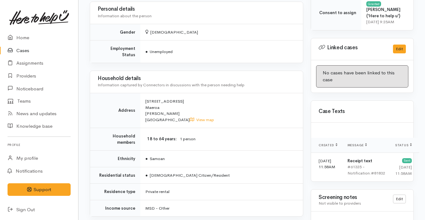
scroll to position [0, 0]
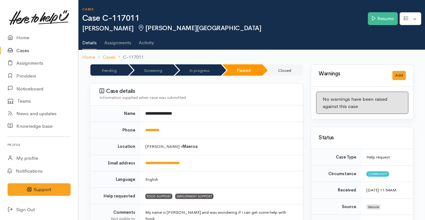
click at [34, 51] on link "Cases" at bounding box center [39, 50] width 78 height 13
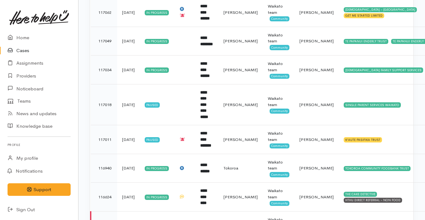
scroll to position [580, 0]
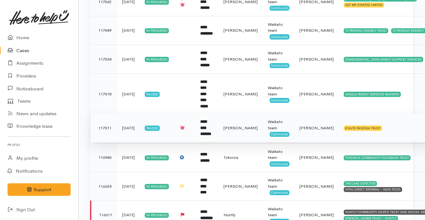
click at [200, 114] on td "**********" at bounding box center [206, 128] width 23 height 29
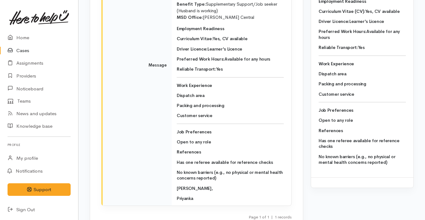
scroll to position [737, 0]
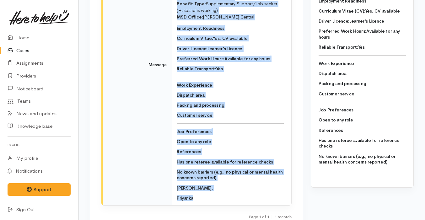
drag, startPoint x: 176, startPoint y: 61, endPoint x: 207, endPoint y: 189, distance: 131.0
click at [207, 188] on td "Kia ora, Kindly requesting employment support for Lisa who is samoan. Please se…" at bounding box center [231, 65] width 119 height 280
copy td "Kia ora, Kindly requesting employment support for Lisa who is samoan. Please se…"
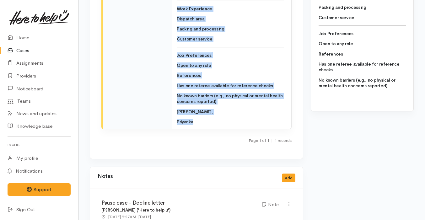
scroll to position [835, 0]
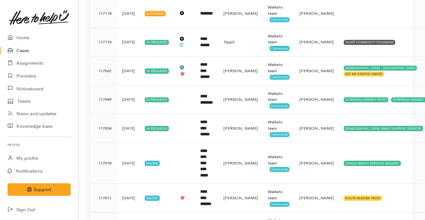
scroll to position [459, 0]
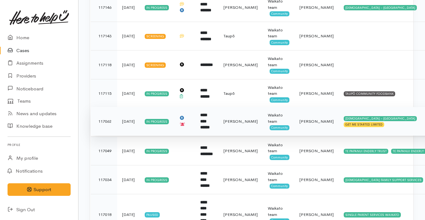
click at [218, 117] on td "**********" at bounding box center [206, 121] width 23 height 29
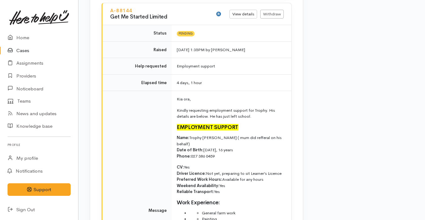
scroll to position [994, 0]
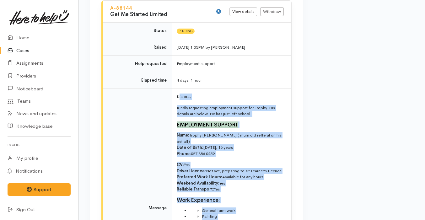
drag, startPoint x: 178, startPoint y: 69, endPoint x: 238, endPoint y: 189, distance: 133.6
click at [238, 188] on td "Kia ora, Kindly requesting employment support for Trophy. His details are below…" at bounding box center [231, 207] width 119 height 239
click at [238, 219] on li "Lawn care" at bounding box center [243, 222] width 82 height 6
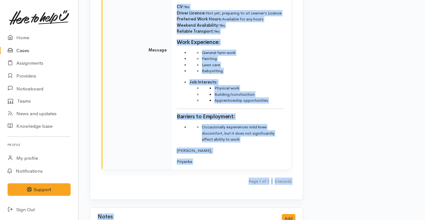
scroll to position [1161, 0]
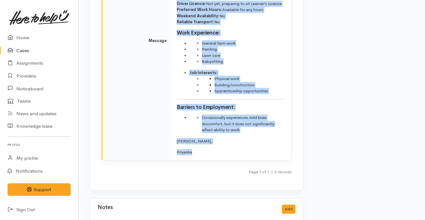
drag, startPoint x: 176, startPoint y: 68, endPoint x: 232, endPoint y: 130, distance: 83.7
copy div "Kia ora, Kindly requesting employment support for Trophy. His details are below…"
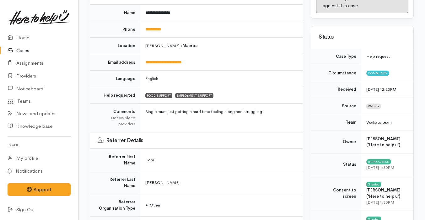
scroll to position [0, 0]
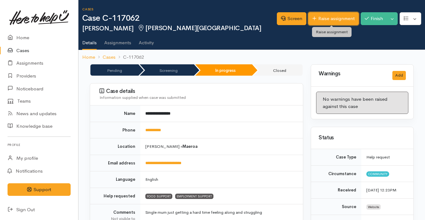
click at [326, 21] on link "Raise assignment" at bounding box center [333, 18] width 50 height 13
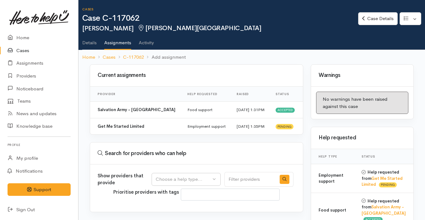
select select
click at [198, 177] on div "Choose a help type..." at bounding box center [183, 179] width 55 height 7
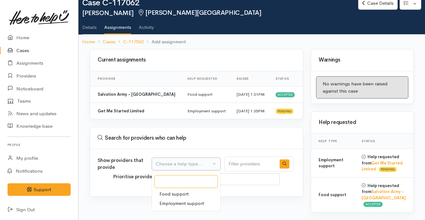
scroll to position [52, 0]
click at [198, 200] on span "Employment support" at bounding box center [181, 203] width 45 height 7
select select "10"
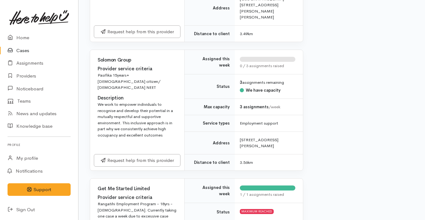
scroll to position [1306, 0]
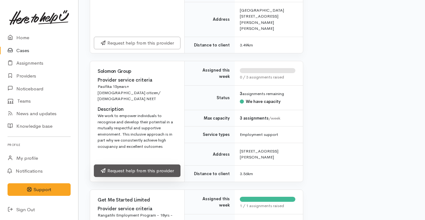
click at [154, 164] on link "Request help from this provider" at bounding box center [137, 170] width 87 height 13
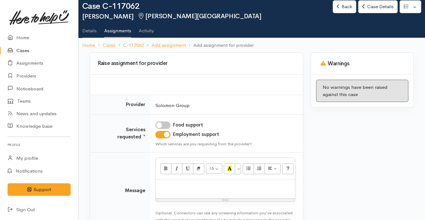
scroll to position [13, 0]
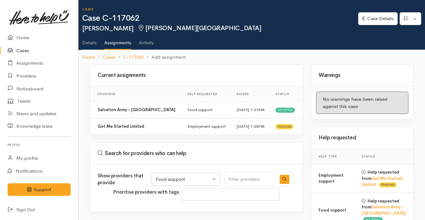
select select "10"
select select
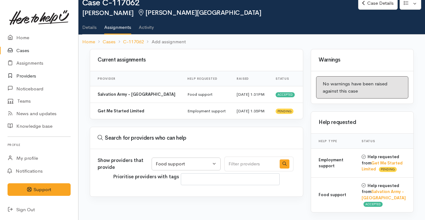
click at [28, 77] on link "Providers" at bounding box center [39, 76] width 78 height 13
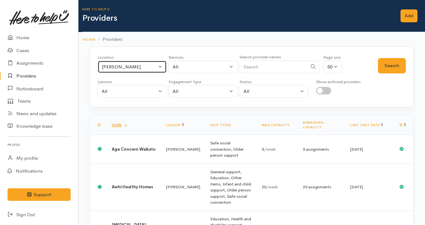
click at [143, 66] on div "Te Kuiti" at bounding box center [129, 66] width 55 height 7
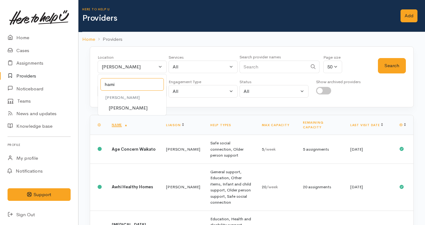
type input "hami"
click at [132, 107] on link "[PERSON_NAME]" at bounding box center [132, 108] width 68 height 10
select select "1"
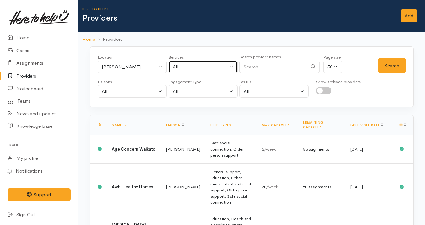
click at [191, 65] on div "All" at bounding box center [199, 66] width 55 height 7
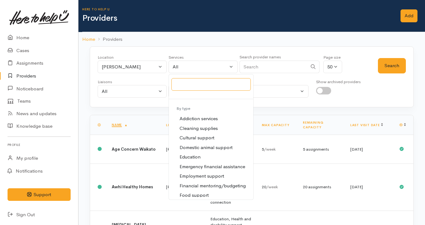
scroll to position [8, 0]
click at [209, 175] on span "Employment support" at bounding box center [201, 175] width 45 height 7
select select "10"
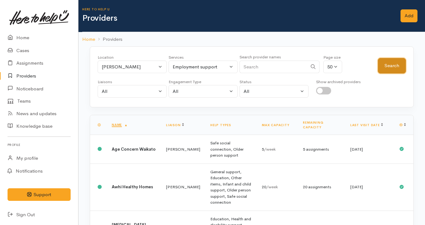
click at [391, 67] on button "Search" at bounding box center [392, 65] width 28 height 15
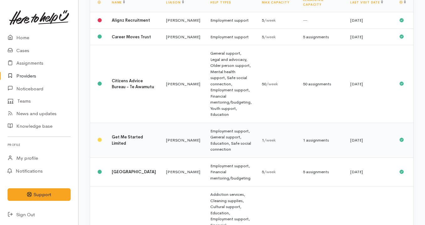
scroll to position [107, 0]
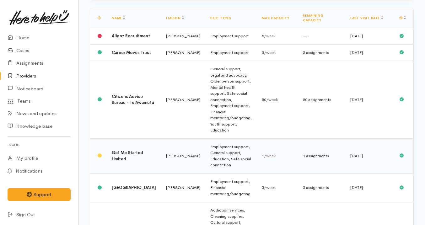
click at [161, 138] on td "Nicole Rusk" at bounding box center [183, 155] width 44 height 35
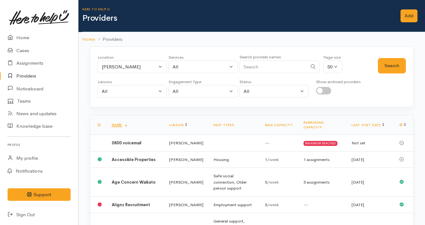
select select "10"
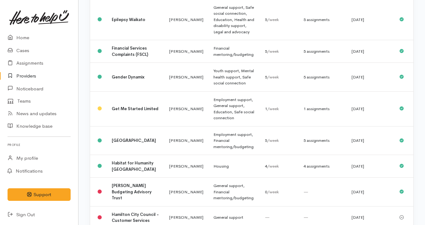
scroll to position [795, 0]
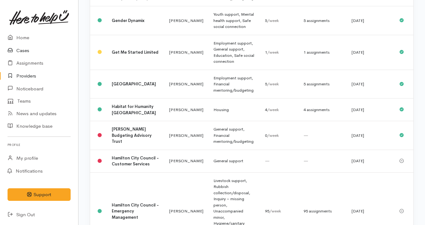
click at [39, 53] on link "Cases" at bounding box center [39, 50] width 78 height 13
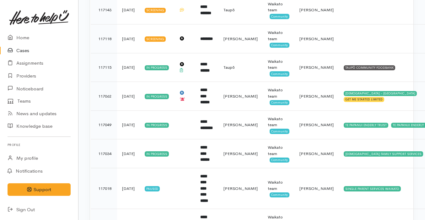
scroll to position [485, 0]
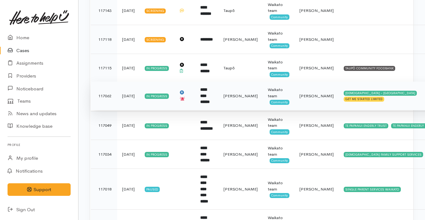
click at [218, 87] on td "**********" at bounding box center [206, 96] width 23 height 29
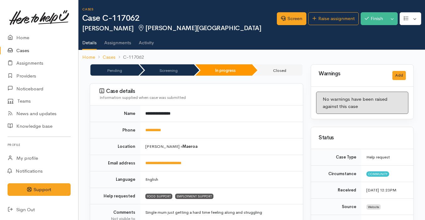
click at [42, 51] on link "Cases" at bounding box center [39, 50] width 78 height 13
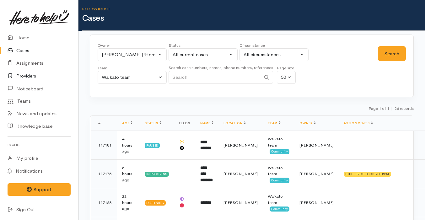
click at [43, 75] on link "Providers" at bounding box center [39, 76] width 78 height 13
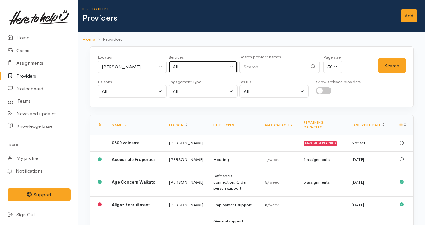
click at [203, 65] on div "All" at bounding box center [199, 66] width 55 height 7
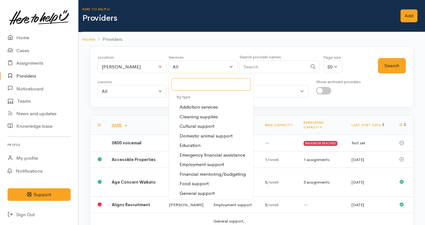
scroll to position [21, 0]
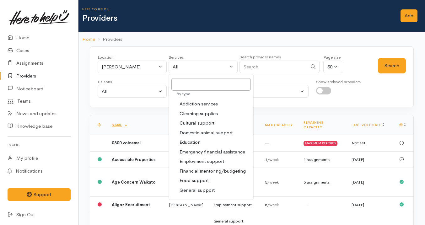
click at [215, 157] on link "Employment support" at bounding box center [211, 161] width 84 height 10
select select "10"
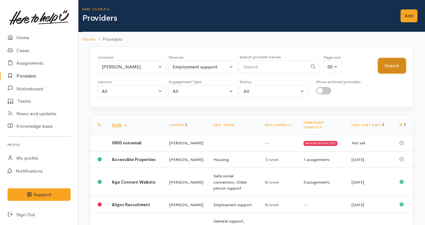
click at [392, 64] on button "Search" at bounding box center [392, 65] width 28 height 15
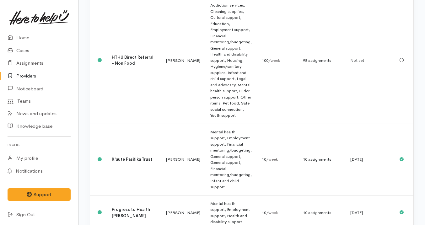
scroll to position [323, 0]
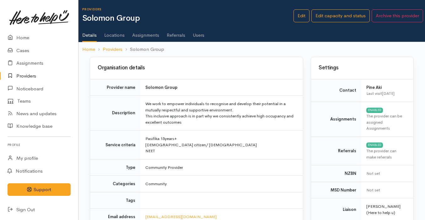
click at [171, 139] on td "Pasifika 15years+ [DEMOGRAPHIC_DATA] citizen/ [DEMOGRAPHIC_DATA] NEET" at bounding box center [221, 144] width 162 height 29
click at [171, 139] on td "Pasifika 15years+ NZ citizen/ permanent resident NEET" at bounding box center [221, 144] width 162 height 29
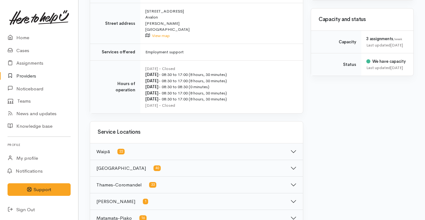
scroll to position [40, 0]
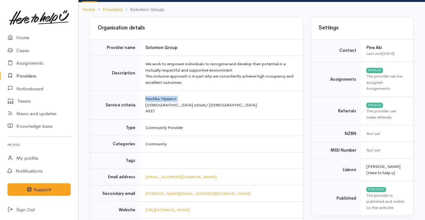
click at [193, 75] on td "We work to empower individuals to recognise and develop their potential in a mu…" at bounding box center [221, 73] width 162 height 35
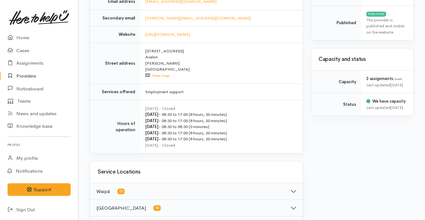
scroll to position [0, 0]
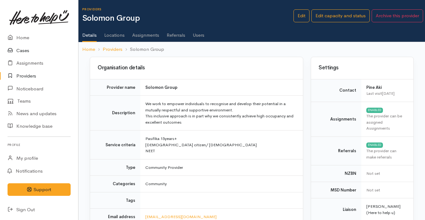
click at [34, 48] on link "Cases" at bounding box center [39, 50] width 78 height 13
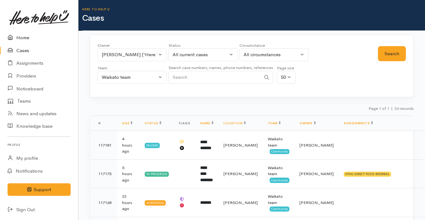
click at [33, 39] on link "Home" at bounding box center [39, 37] width 78 height 13
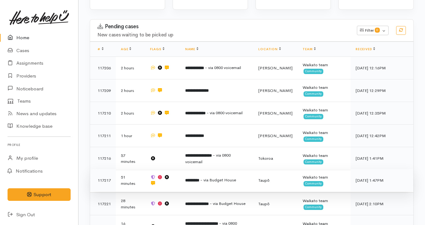
scroll to position [78, 0]
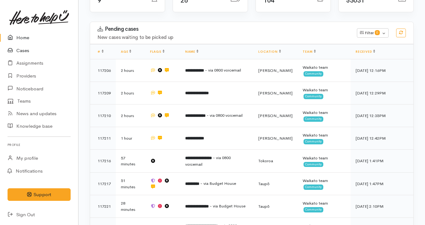
click at [32, 50] on link "Cases" at bounding box center [39, 50] width 78 height 13
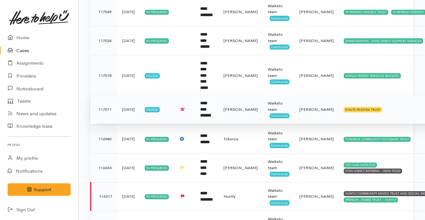
scroll to position [581, 0]
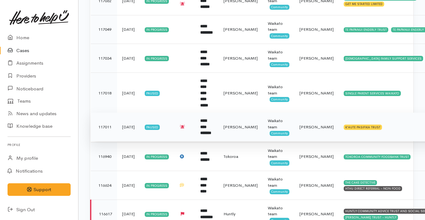
click at [218, 113] on td "**********" at bounding box center [206, 127] width 23 height 29
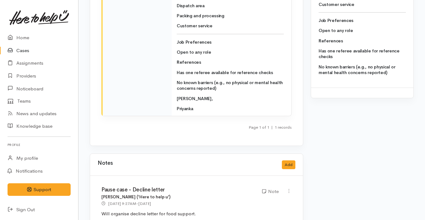
scroll to position [835, 0]
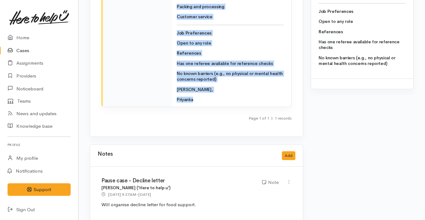
drag, startPoint x: 177, startPoint y: 54, endPoint x: 245, endPoint y: 107, distance: 85.9
copy div "Kia ora, Kindly requesting employment support for [PERSON_NAME] who is [DEMOGRA…"
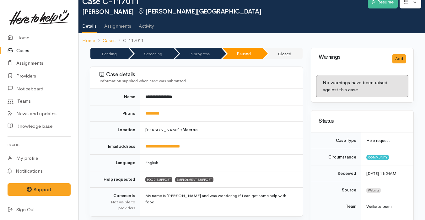
scroll to position [0, 0]
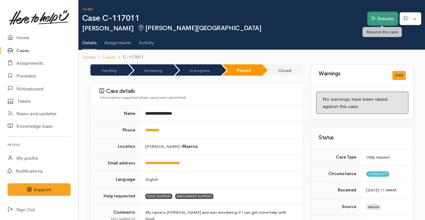
click at [381, 16] on link "Resume" at bounding box center [382, 18] width 30 height 13
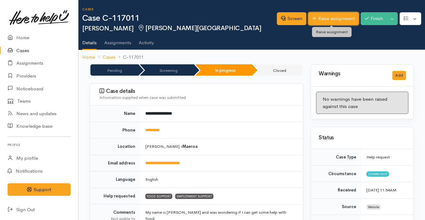
click at [331, 18] on link "Raise assignment" at bounding box center [333, 18] width 50 height 13
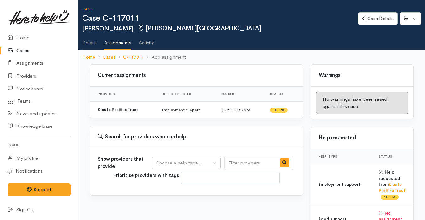
select select
click at [197, 166] on div "Choose a help type..." at bounding box center [183, 162] width 55 height 7
click at [186, 199] on span "Employment support" at bounding box center [181, 202] width 45 height 7
select select "10"
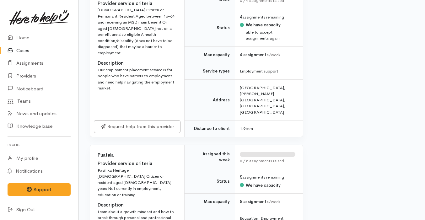
scroll to position [969, 0]
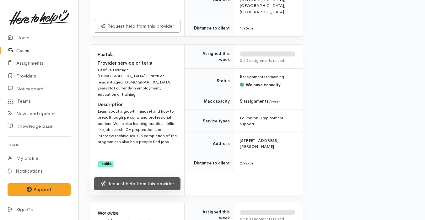
click at [147, 177] on link "Request help from this provider" at bounding box center [137, 183] width 87 height 13
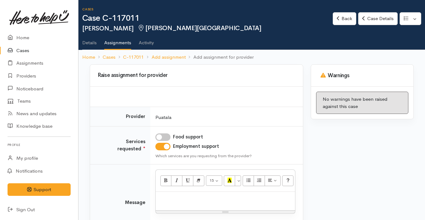
click at [171, 197] on p at bounding box center [225, 198] width 133 height 7
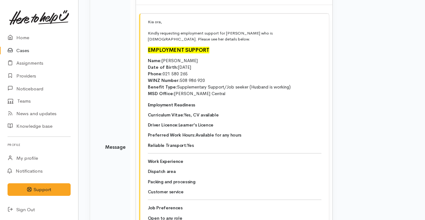
scroll to position [163, 0]
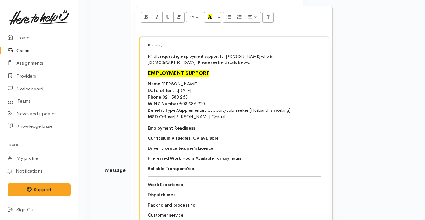
click at [229, 114] on td "Kia ora, Kindly requesting employment support for Lisa who is samoan. Please se…" at bounding box center [234, 168] width 188 height 262
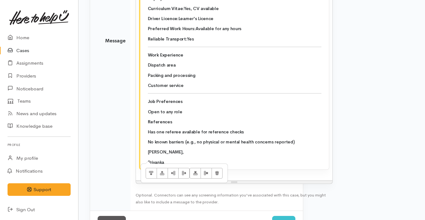
scroll to position [310, 0]
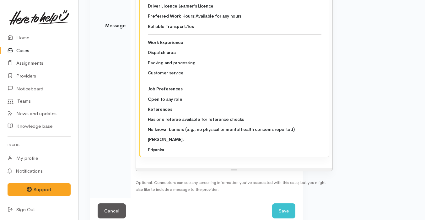
click at [22, 46] on link "Cases" at bounding box center [39, 50] width 78 height 13
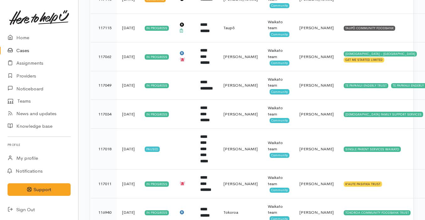
scroll to position [601, 0]
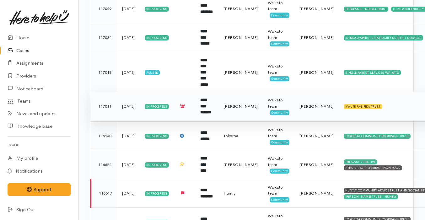
click at [218, 92] on td "**********" at bounding box center [206, 106] width 23 height 29
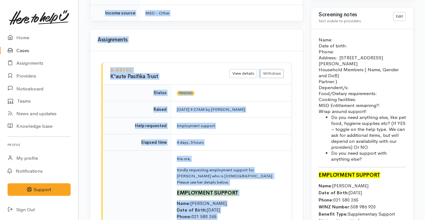
scroll to position [476, 0]
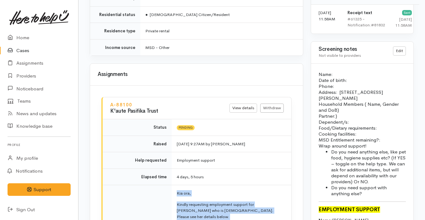
drag, startPoint x: 196, startPoint y: 188, endPoint x: 176, endPoint y: 184, distance: 20.1
copy td "Kia ora, Kindly requesting employment support for Lisa who is samoan. Please se…"
click at [277, 103] on link "Withdraw" at bounding box center [272, 107] width 24 height 9
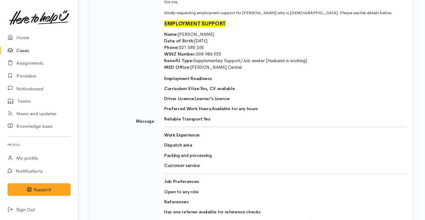
scroll to position [321, 0]
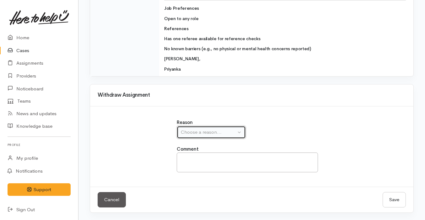
click at [228, 127] on button "Choose a reason..." at bounding box center [211, 132] width 69 height 13
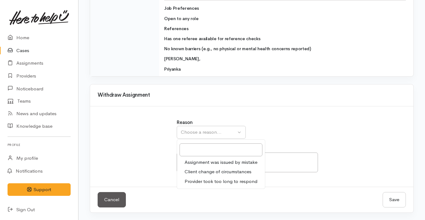
click at [217, 180] on span "Provider took too long to respond" at bounding box center [220, 181] width 73 height 7
select select "3"
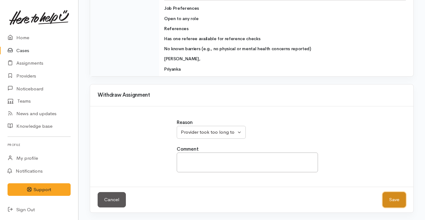
click at [393, 196] on button "Save" at bounding box center [393, 199] width 23 height 15
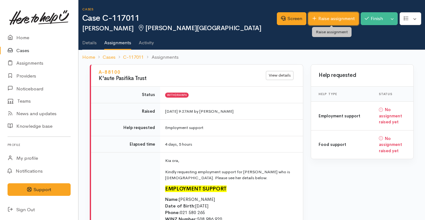
click at [323, 19] on link "Raise assignment" at bounding box center [333, 18] width 50 height 13
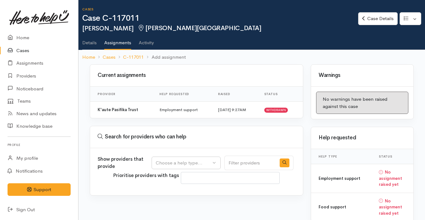
select select
click at [193, 160] on div "Choose a help type..." at bounding box center [183, 162] width 55 height 7
click at [181, 203] on span "Employment support" at bounding box center [181, 202] width 45 height 7
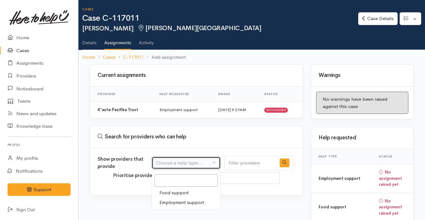
select select "10"
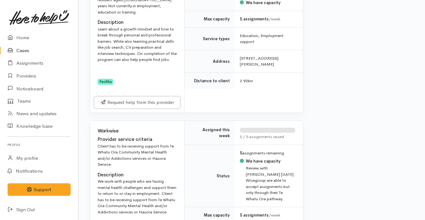
scroll to position [1062, 0]
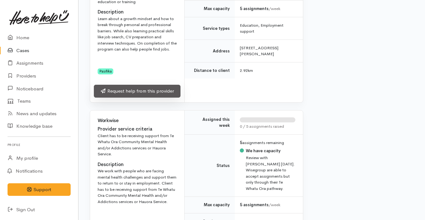
click at [155, 85] on link "Request help from this provider" at bounding box center [137, 91] width 87 height 13
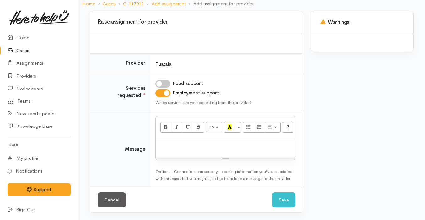
click at [182, 145] on p at bounding box center [225, 144] width 133 height 7
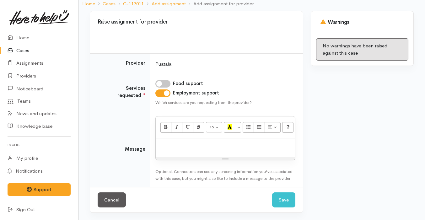
paste div
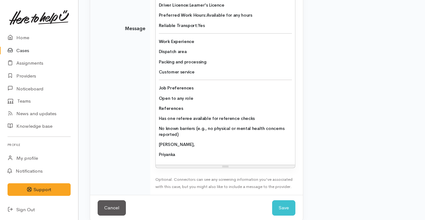
scroll to position [310, 0]
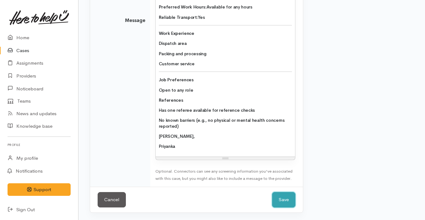
click at [280, 198] on button "Save" at bounding box center [283, 199] width 23 height 15
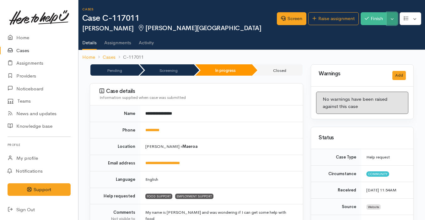
click at [396, 18] on button "Toggle Dropdown" at bounding box center [391, 18] width 11 height 13
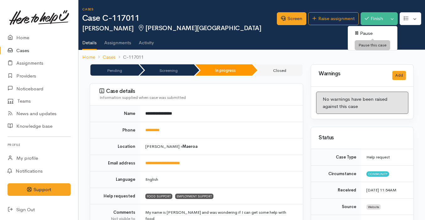
click at [383, 32] on link "Pause" at bounding box center [372, 34] width 50 height 10
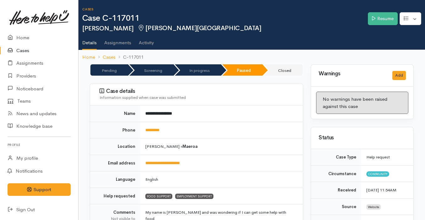
click at [34, 54] on link "Cases" at bounding box center [39, 50] width 78 height 13
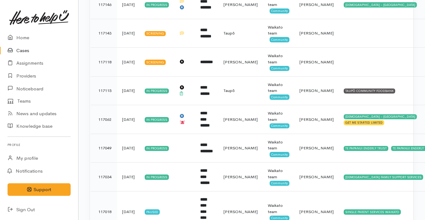
scroll to position [458, 0]
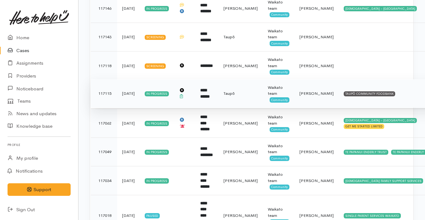
click at [194, 93] on td at bounding box center [184, 93] width 21 height 29
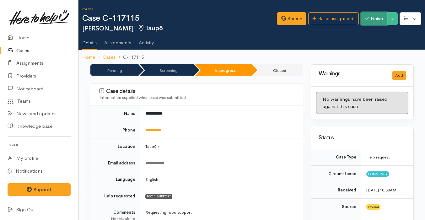
click at [368, 16] on button "Finish" at bounding box center [373, 18] width 26 height 13
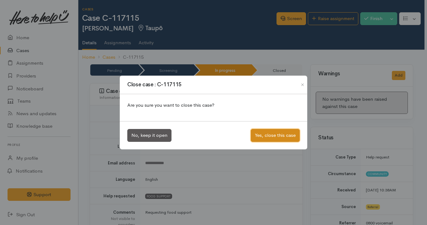
click at [273, 132] on button "Yes, close this case" at bounding box center [275, 135] width 49 height 13
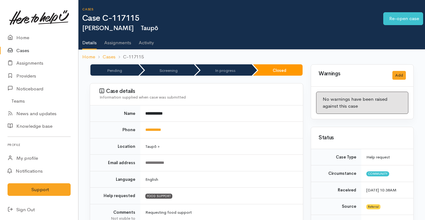
click at [33, 52] on link "Cases" at bounding box center [39, 50] width 78 height 13
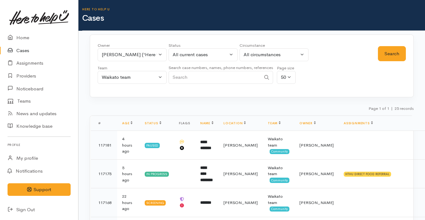
click at [113, 90] on div "Owner All My cases Aandrea Murray ('Here to help u') Akash Prakash ('Here to he…" at bounding box center [252, 65] width 324 height 63
click at [50, 40] on link "Home" at bounding box center [39, 37] width 78 height 13
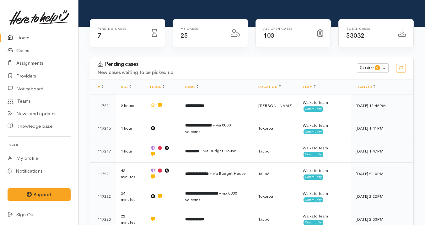
scroll to position [128, 0]
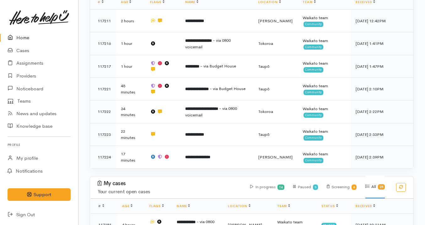
click at [175, 152] on td at bounding box center [162, 157] width 35 height 23
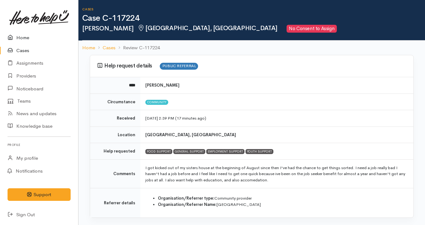
click at [43, 42] on link "Home" at bounding box center [39, 37] width 78 height 13
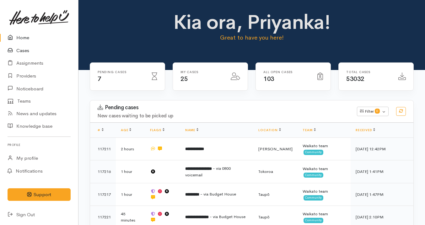
click at [32, 48] on link "Cases" at bounding box center [39, 50] width 78 height 13
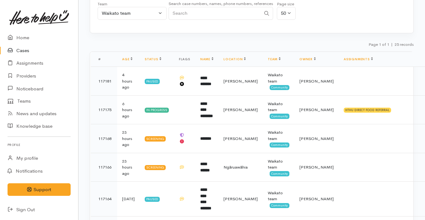
scroll to position [94, 0]
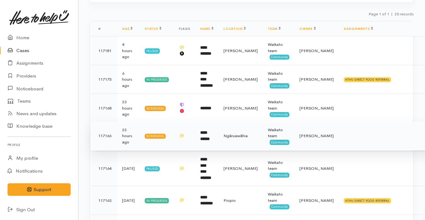
click at [218, 132] on td "**********" at bounding box center [206, 135] width 23 height 29
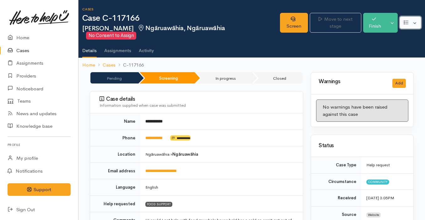
click at [415, 22] on button "button" at bounding box center [410, 22] width 22 height 13
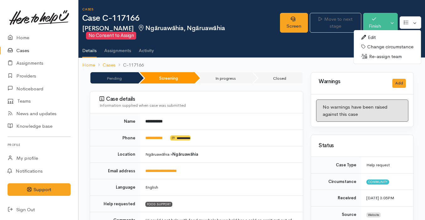
click at [384, 58] on link "Re-assign team" at bounding box center [386, 57] width 67 height 10
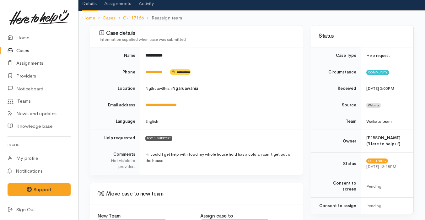
scroll to position [107, 0]
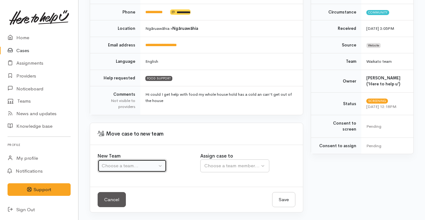
click at [144, 165] on div "Choose a team..." at bounding box center [129, 165] width 55 height 7
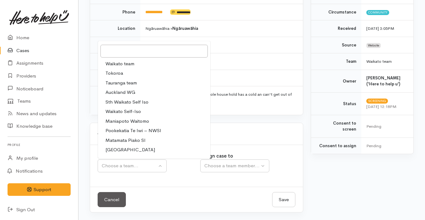
click at [140, 63] on link "Waikato team" at bounding box center [154, 64] width 112 height 10
select select "1"
select select
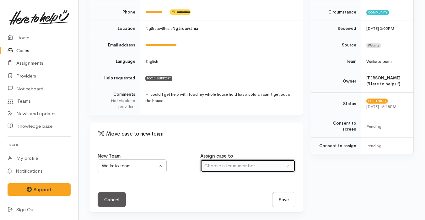
click at [210, 167] on div "Choose a team member..." at bounding box center [244, 165] width 81 height 7
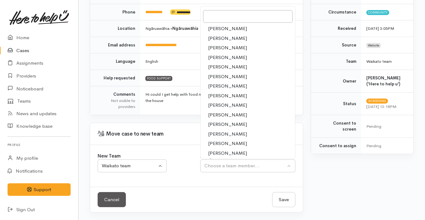
click at [174, 157] on div "New Team Waikato team Tokoroa Tauranga team Auckland WG Sth Waikato Self Iso Wa…" at bounding box center [145, 162] width 95 height 20
